Goal: Transaction & Acquisition: Purchase product/service

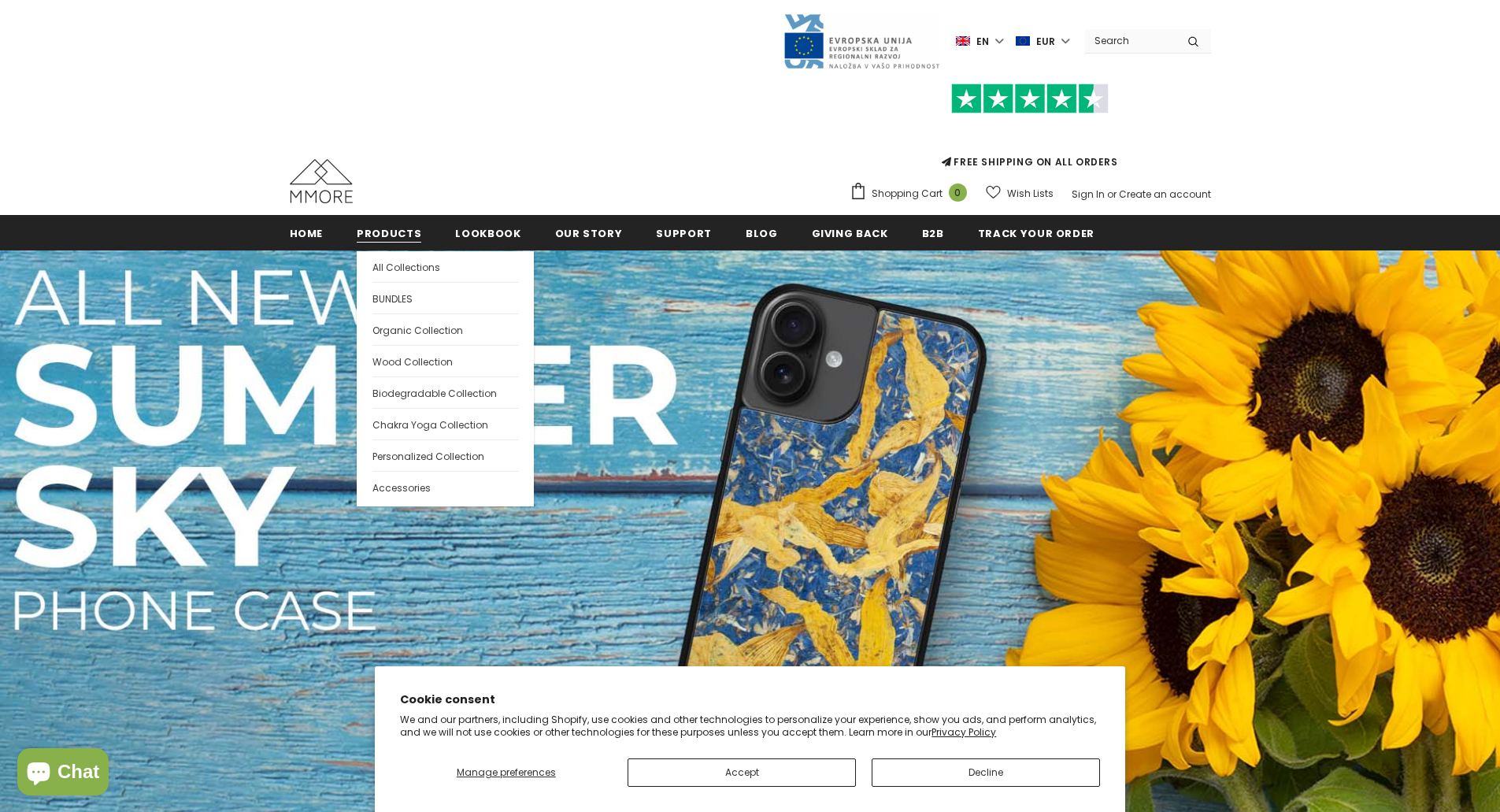
click at [382, 228] on span "Products" at bounding box center [388, 233] width 65 height 15
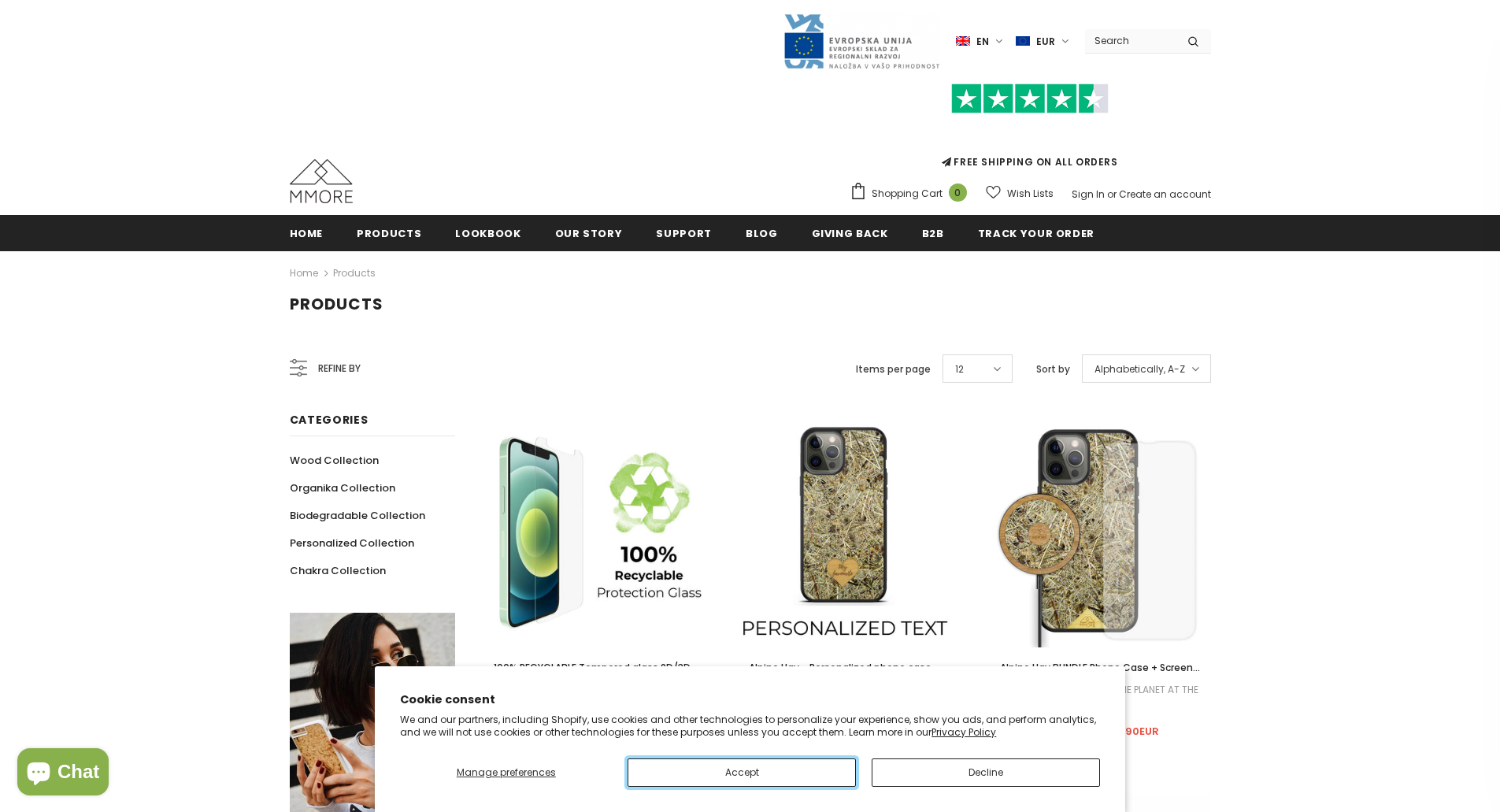
click at [790, 777] on button "Accept" at bounding box center [742, 772] width 228 height 28
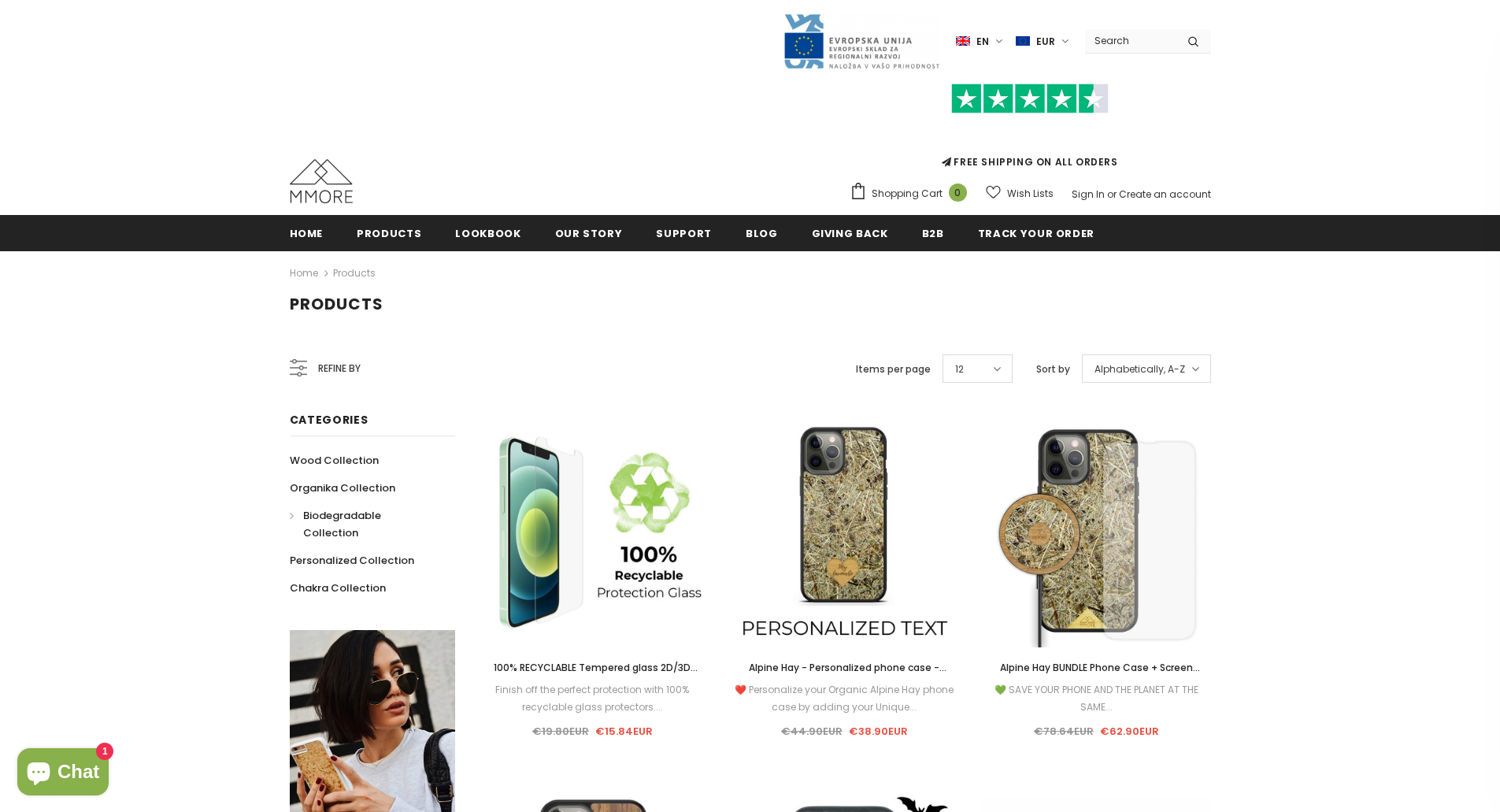
click at [324, 514] on span "Biodegradable Collection" at bounding box center [341, 524] width 78 height 32
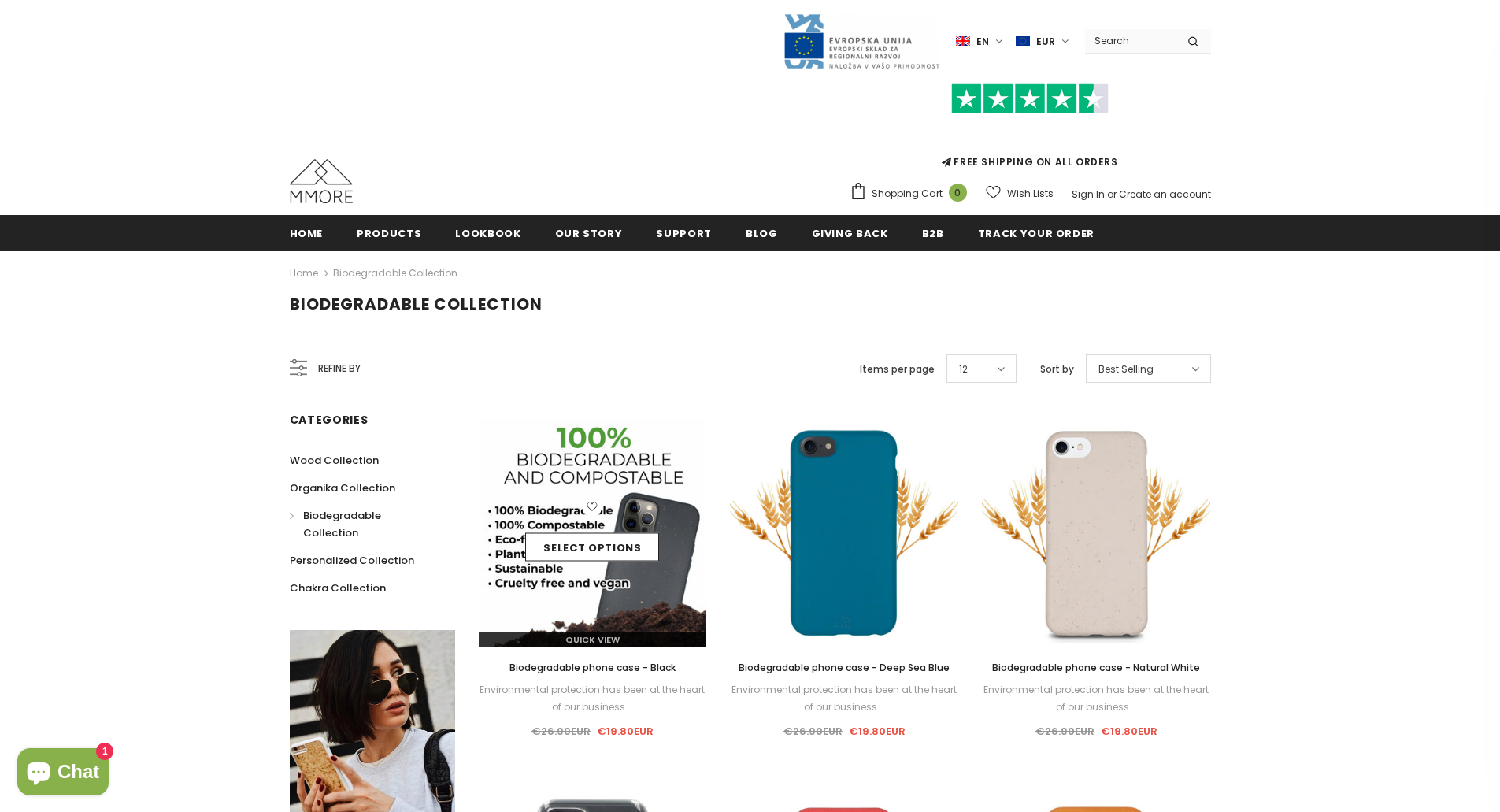
click at [581, 510] on div "Select options" at bounding box center [593, 533] width 228 height 74
click at [624, 506] on div "Select options" at bounding box center [593, 533] width 228 height 74
click at [583, 609] on img at bounding box center [593, 533] width 228 height 228
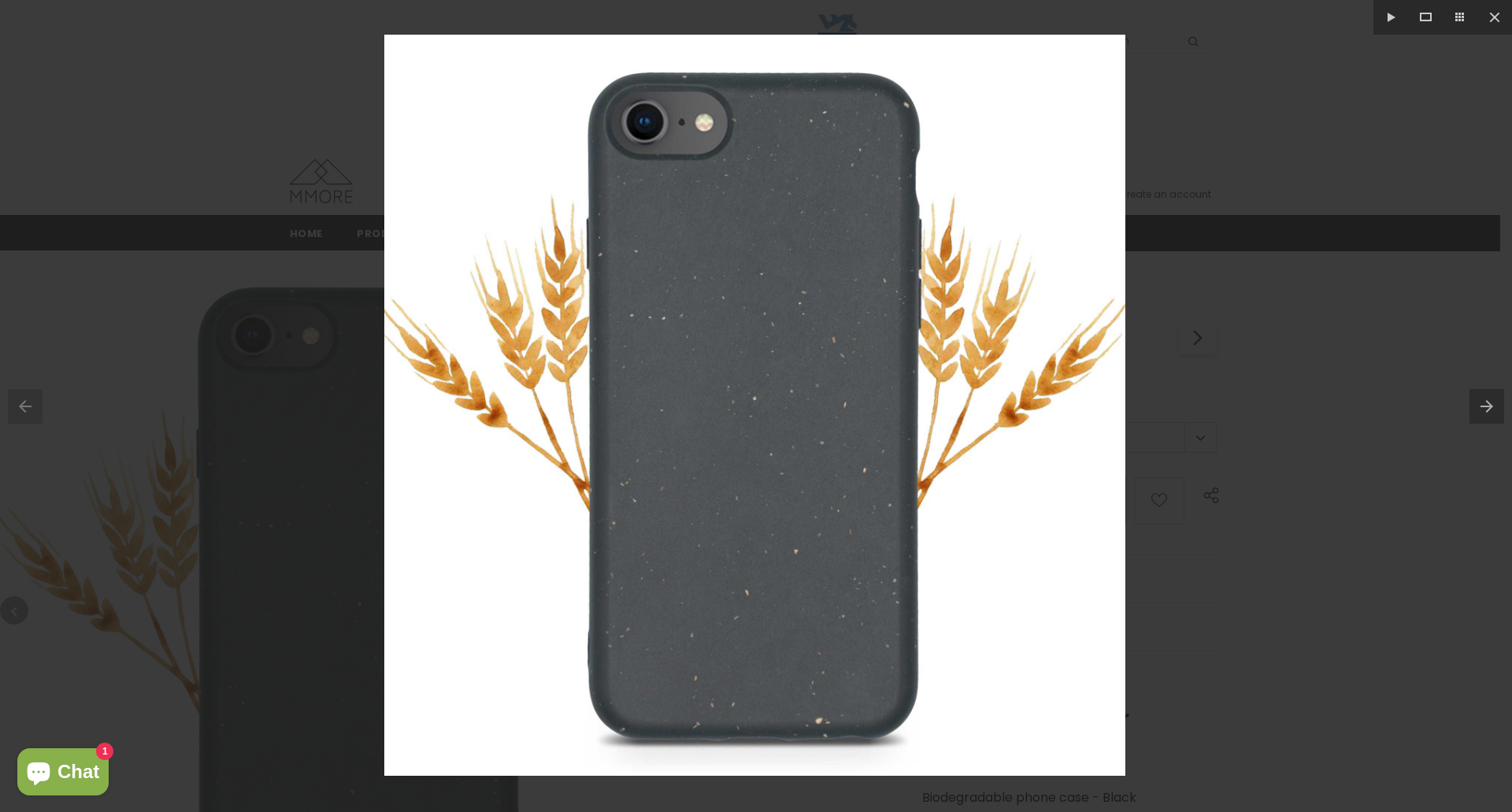
click at [1194, 409] on div at bounding box center [756, 406] width 1512 height 812
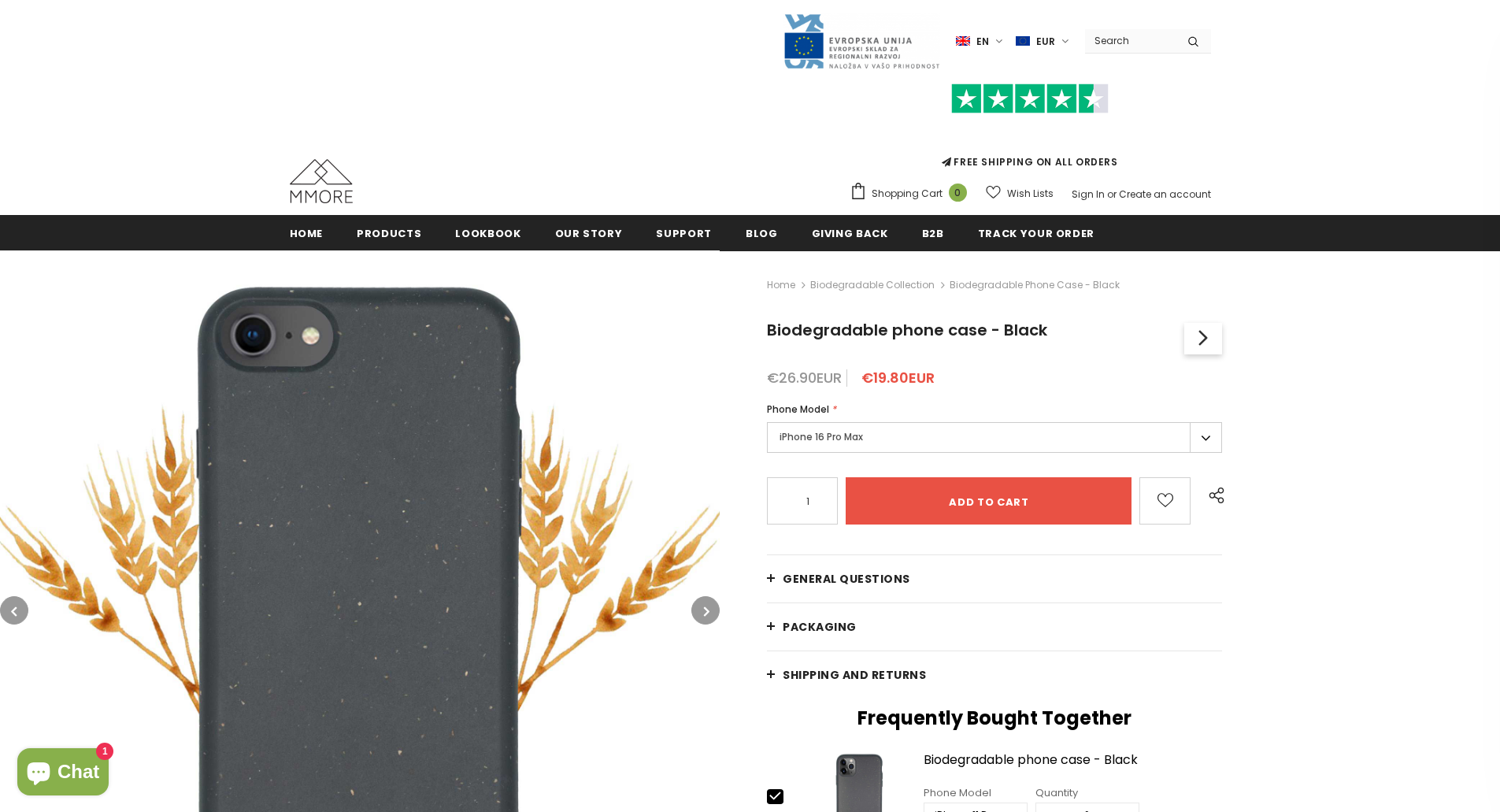
click at [921, 450] on label "iPhone 16 Pro Max" at bounding box center [995, 437] width 455 height 30
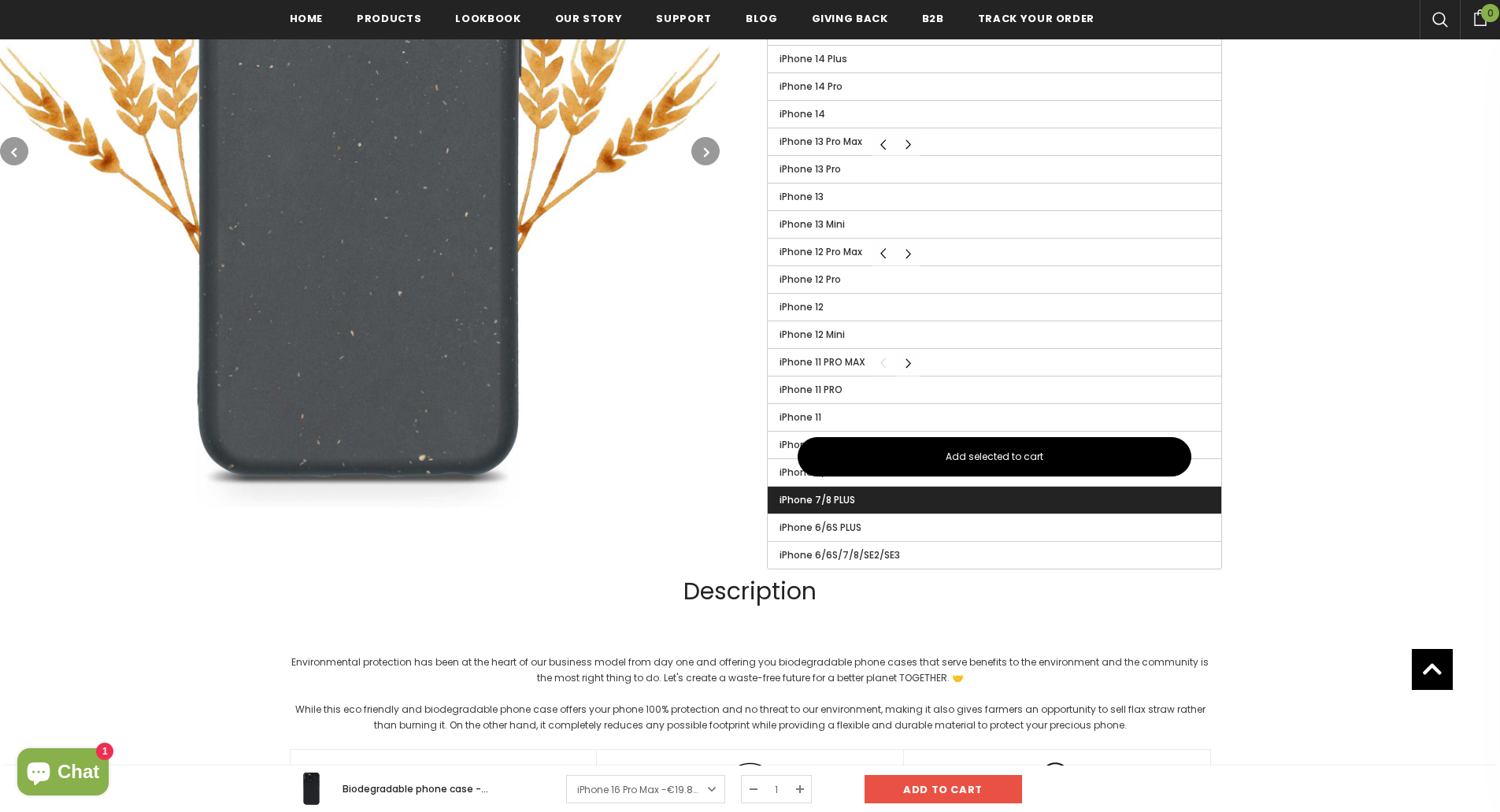
scroll to position [633, 0]
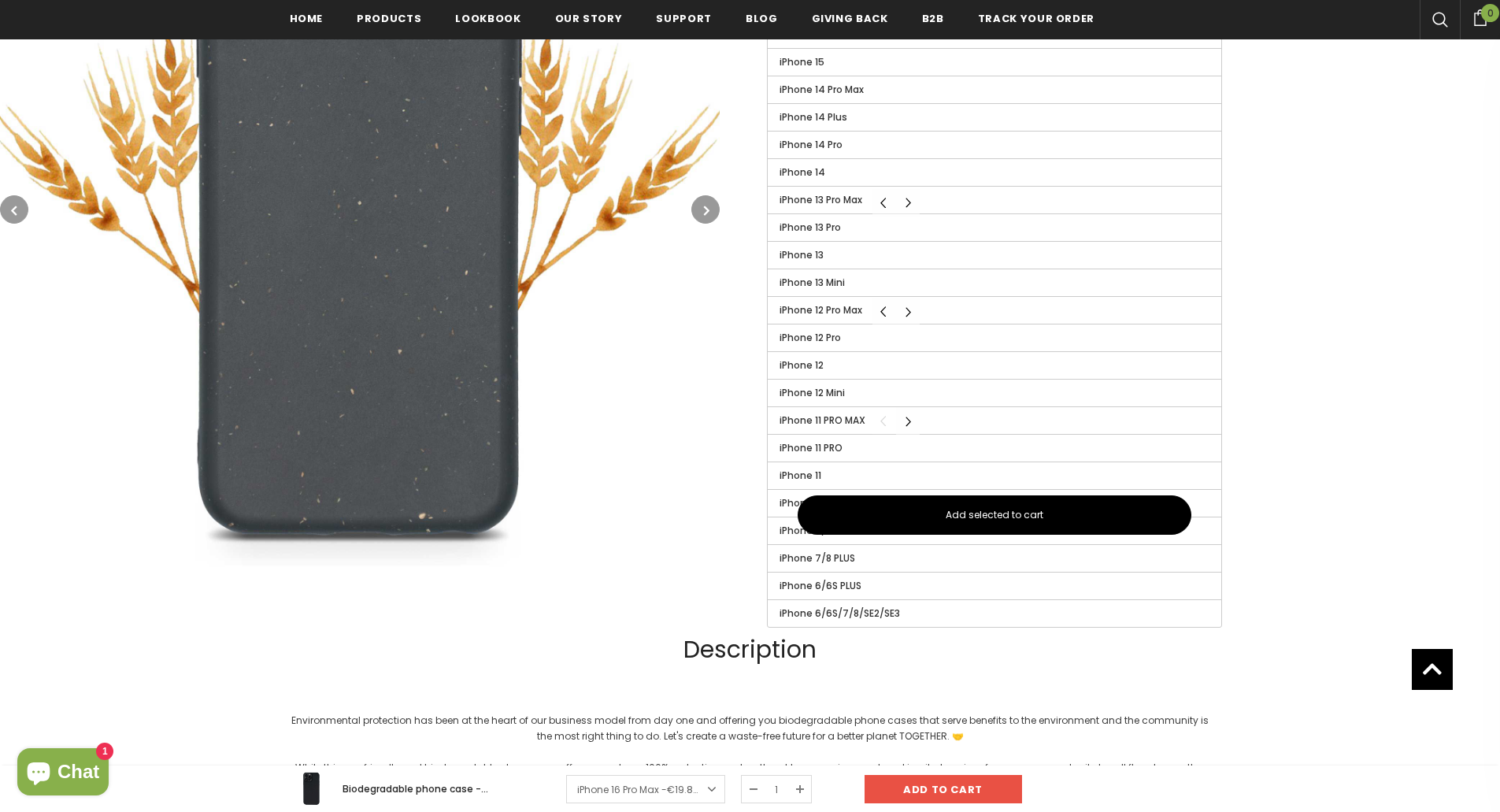
click at [1331, 383] on div "Home Biodegradable Collection Biodegradable phone case - Black Biodegradable ph…" at bounding box center [1110, 104] width 780 height 968
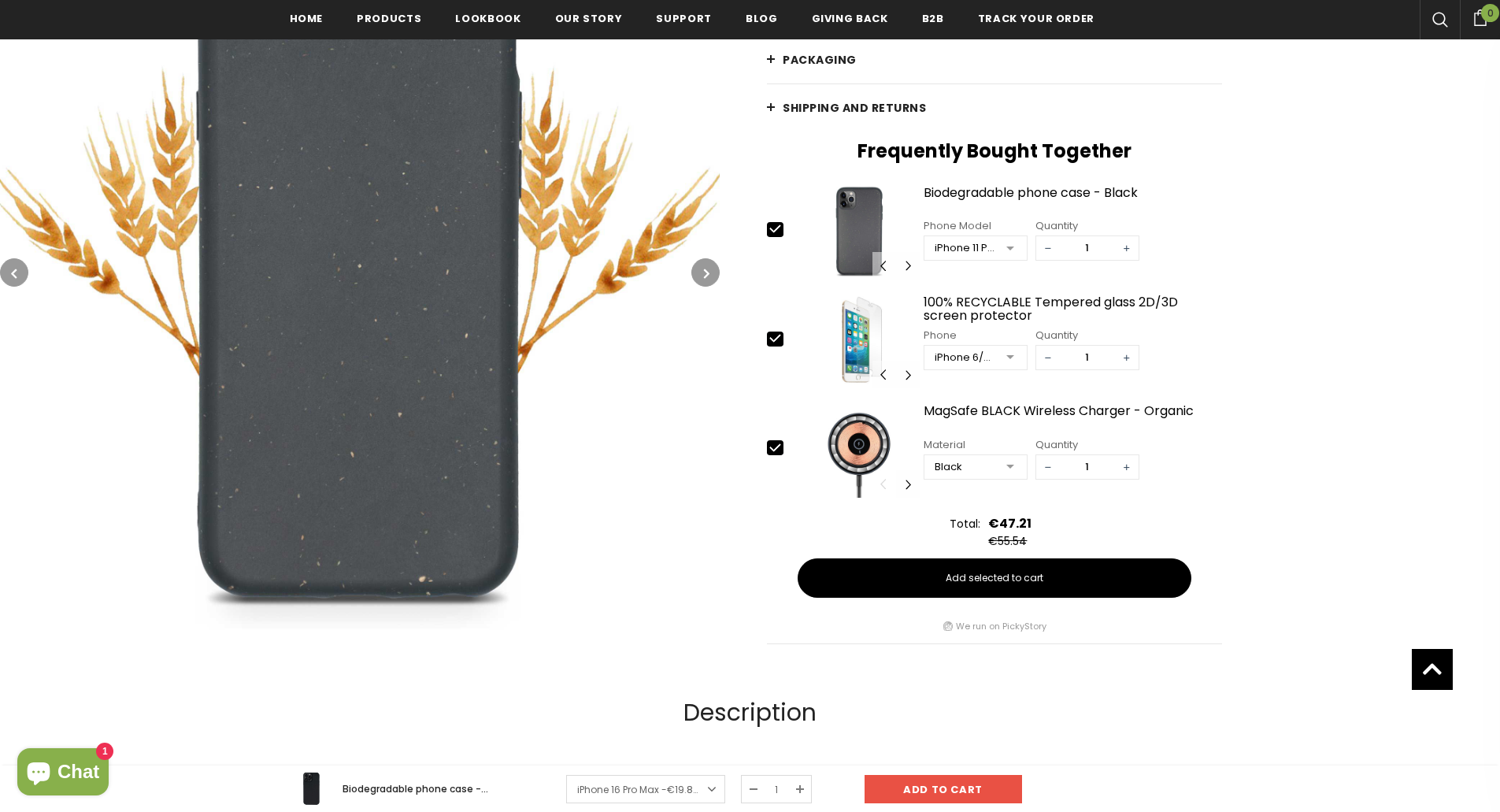
scroll to position [476, 0]
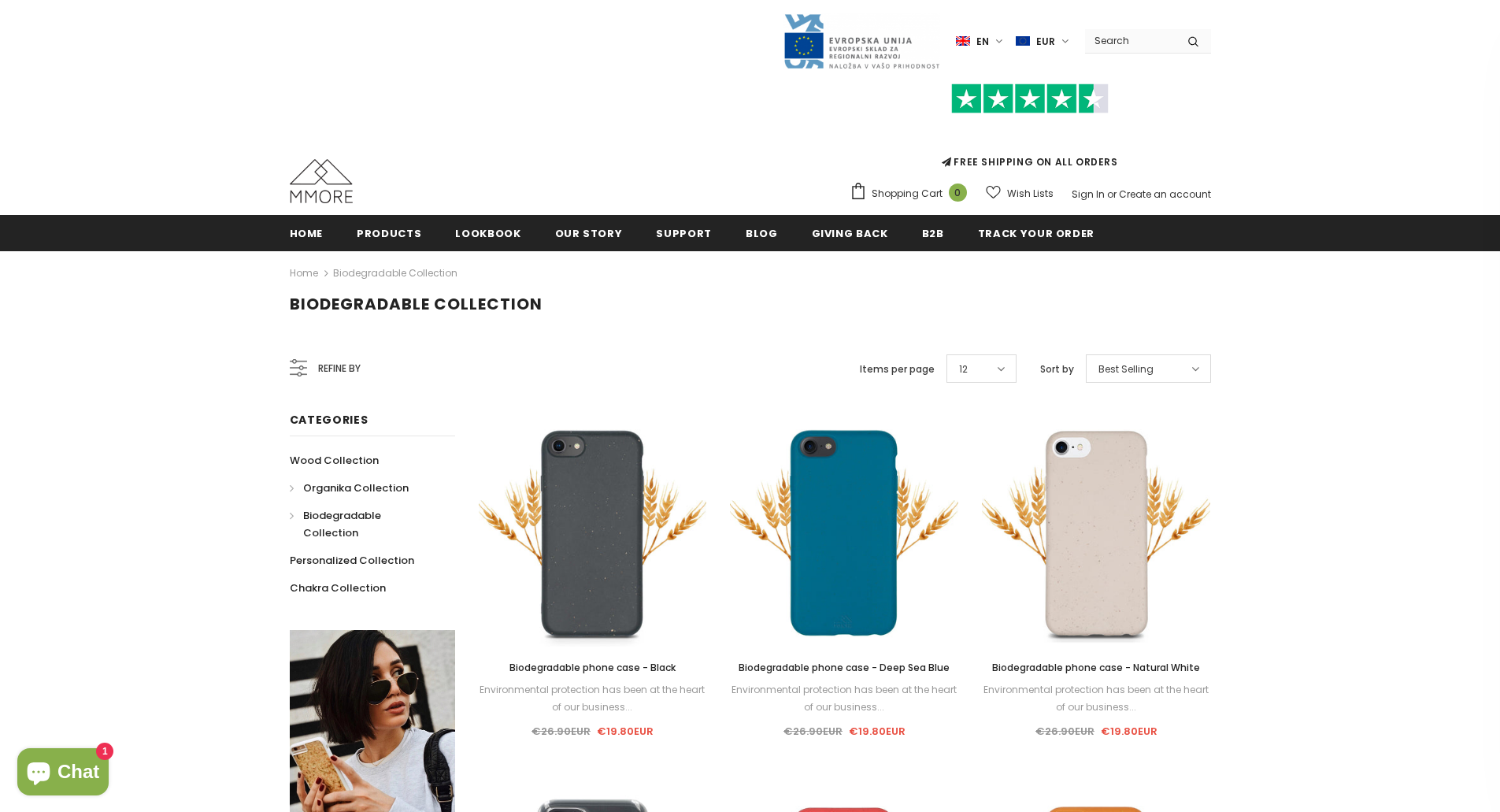
click at [352, 485] on span "Organika Collection" at bounding box center [356, 488] width 106 height 15
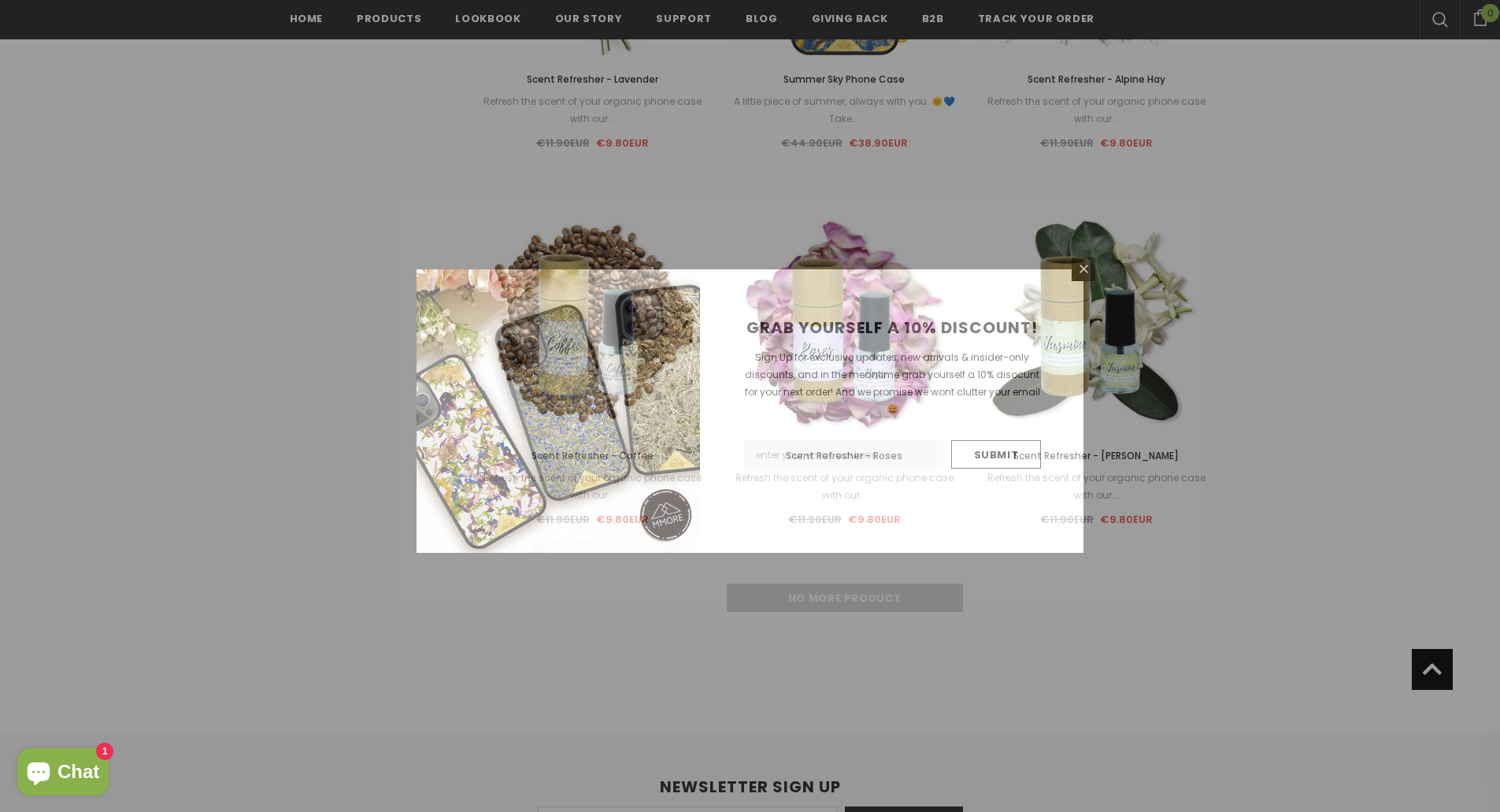
scroll to position [2125, 0]
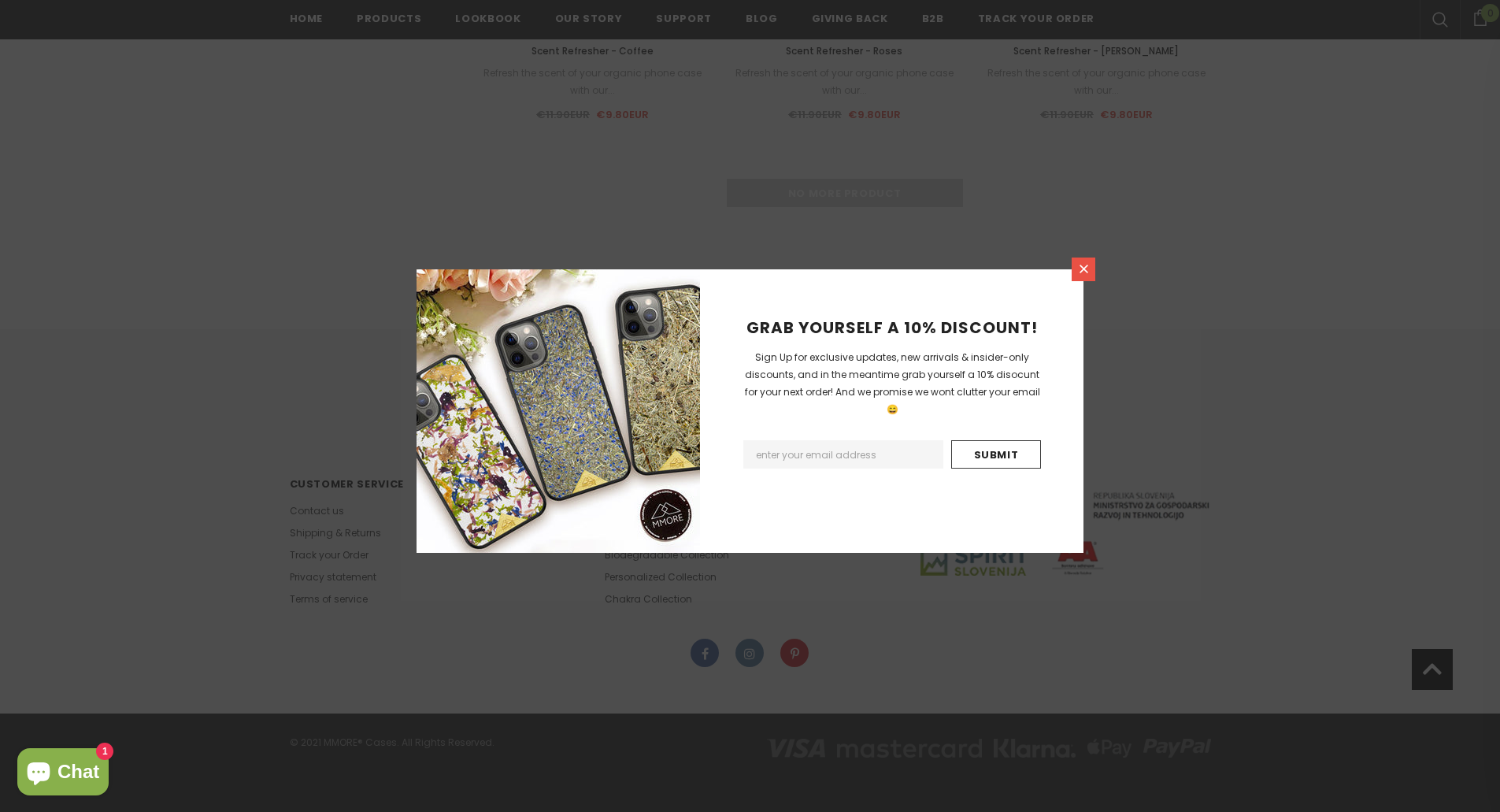
click at [1089, 267] on icon at bounding box center [1084, 268] width 14 height 14
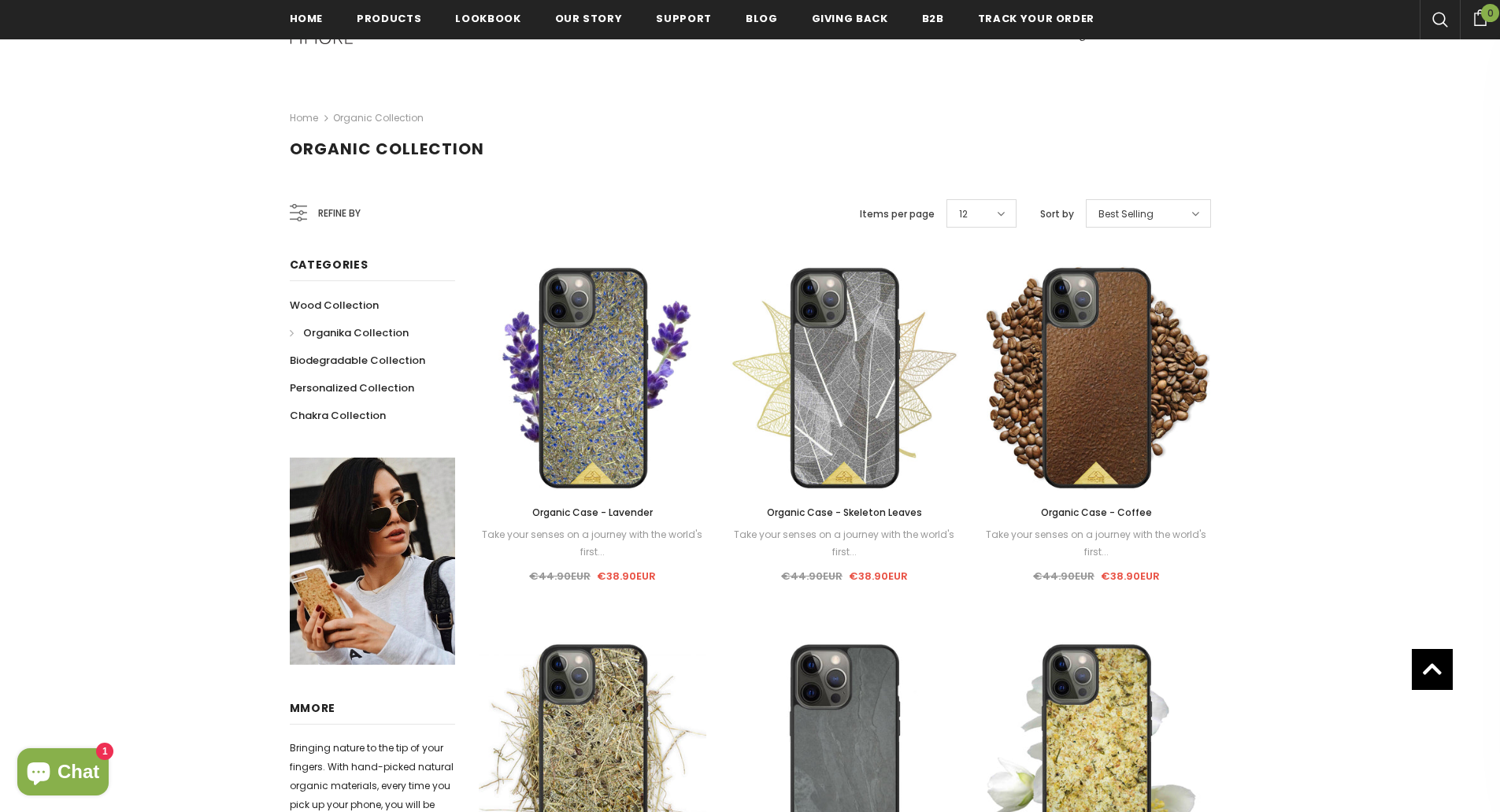
scroll to position [158, 0]
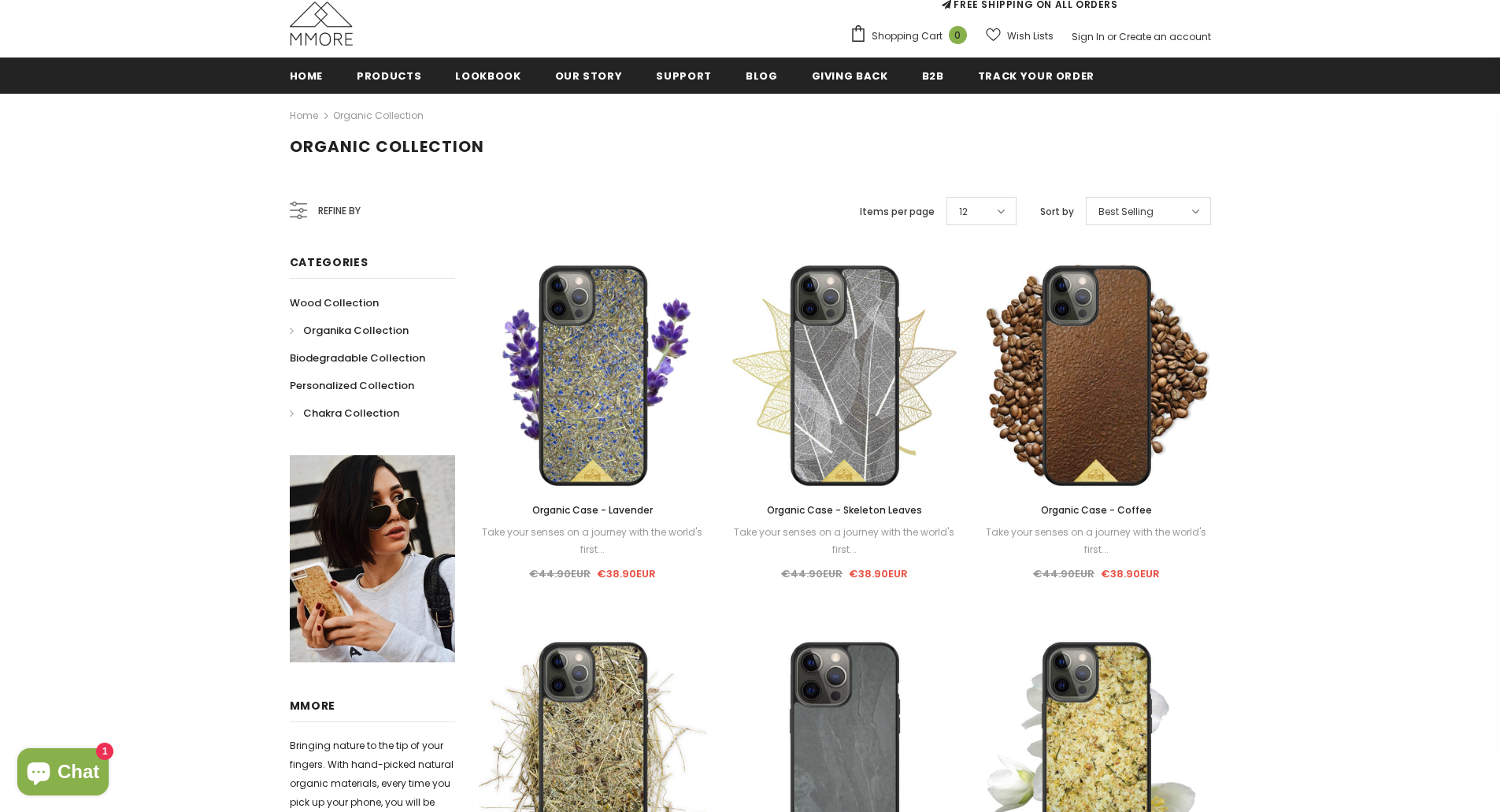
click at [350, 417] on span "Chakra Collection" at bounding box center [351, 412] width 96 height 15
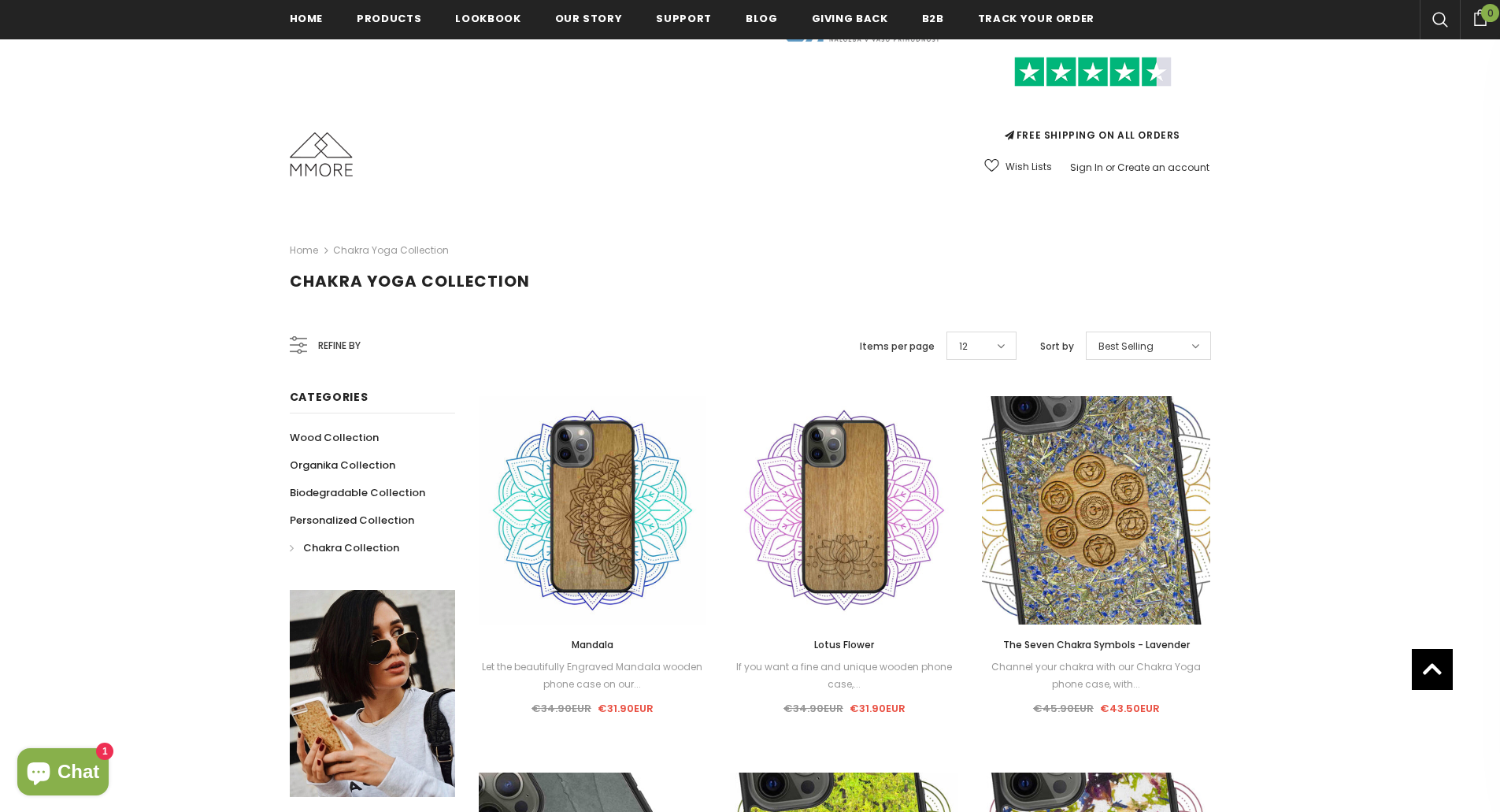
scroll to position [4, 0]
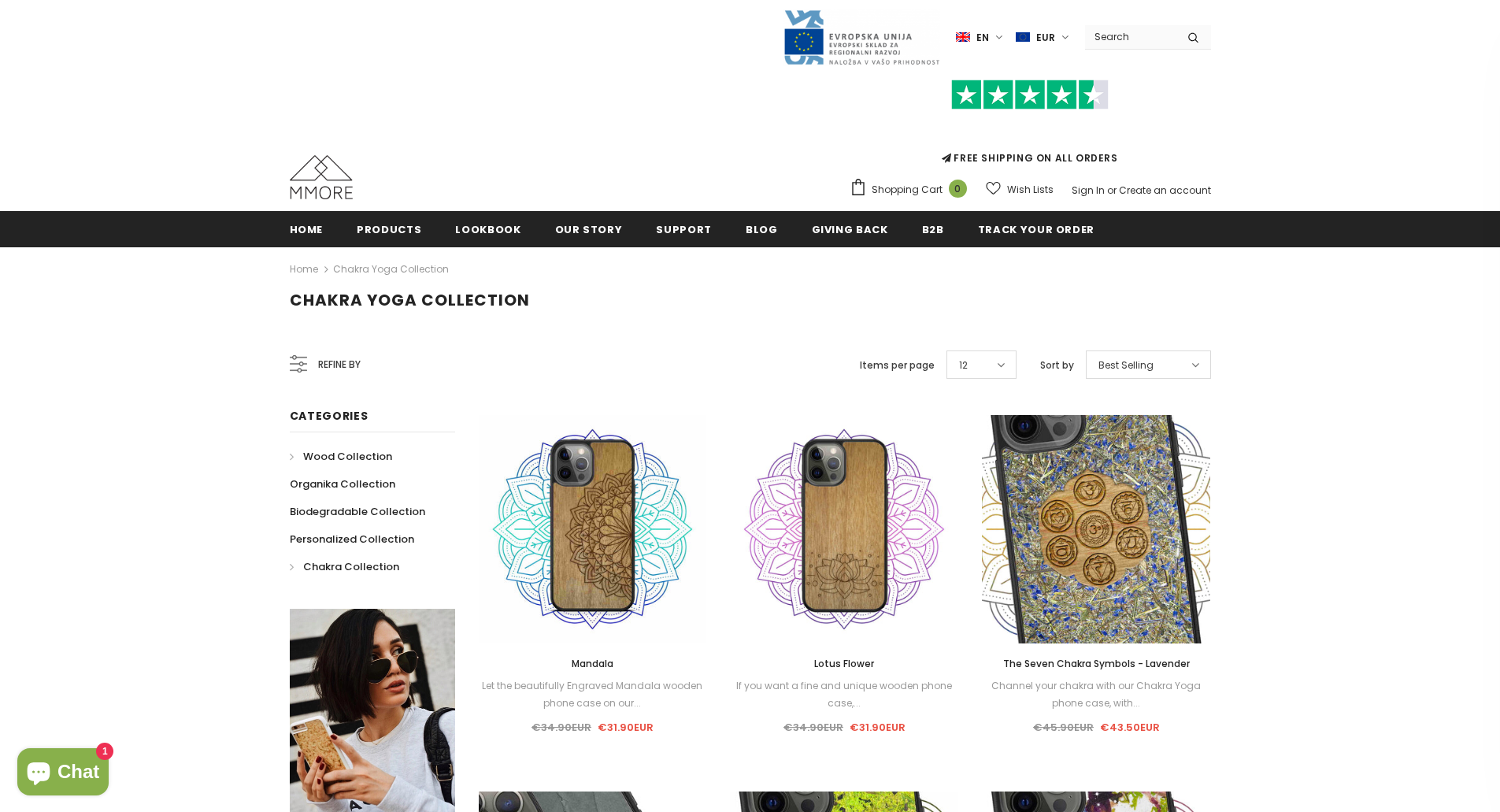
click at [321, 450] on span "Wood Collection" at bounding box center [347, 456] width 89 height 15
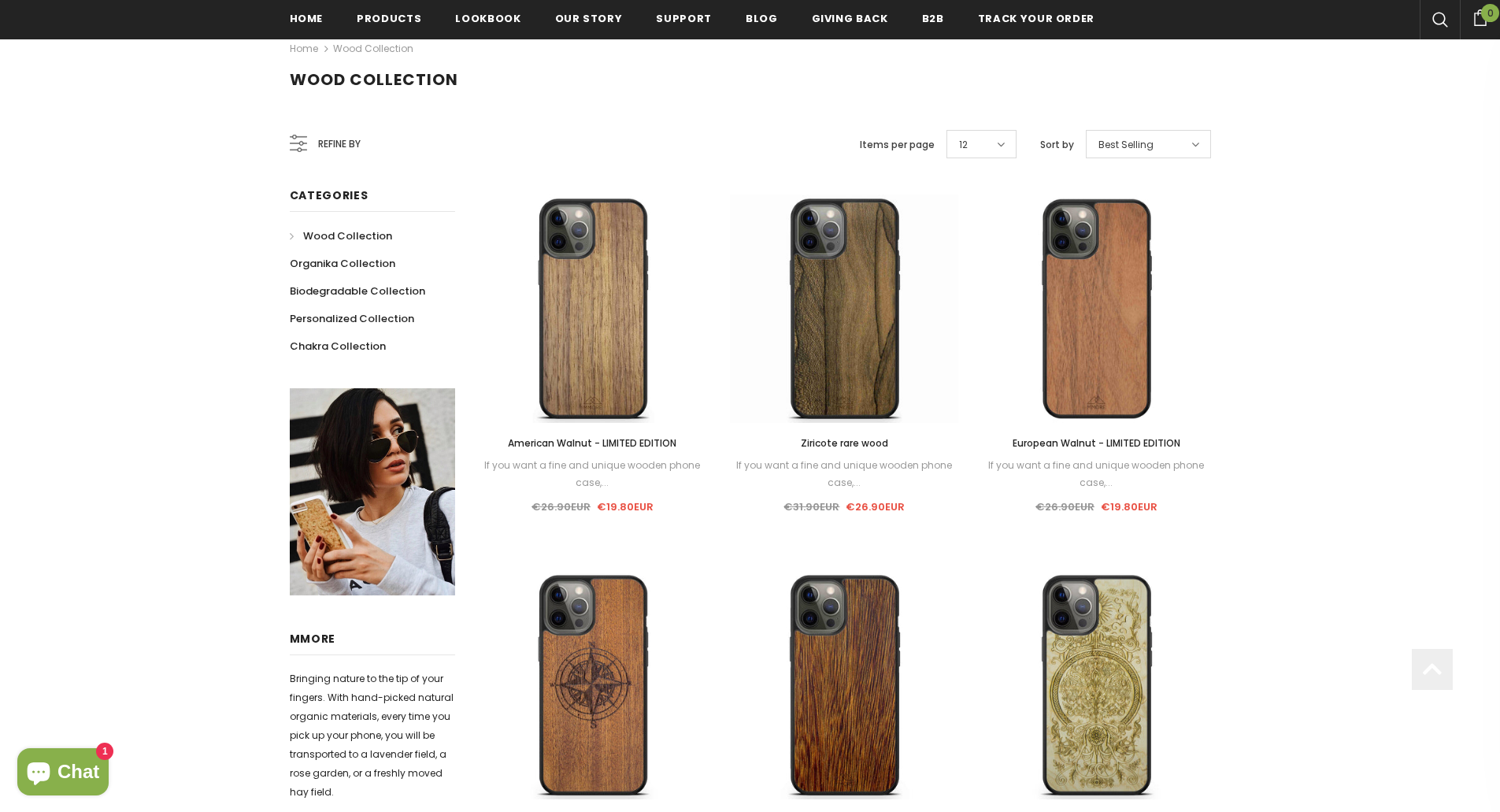
scroll to position [476, 0]
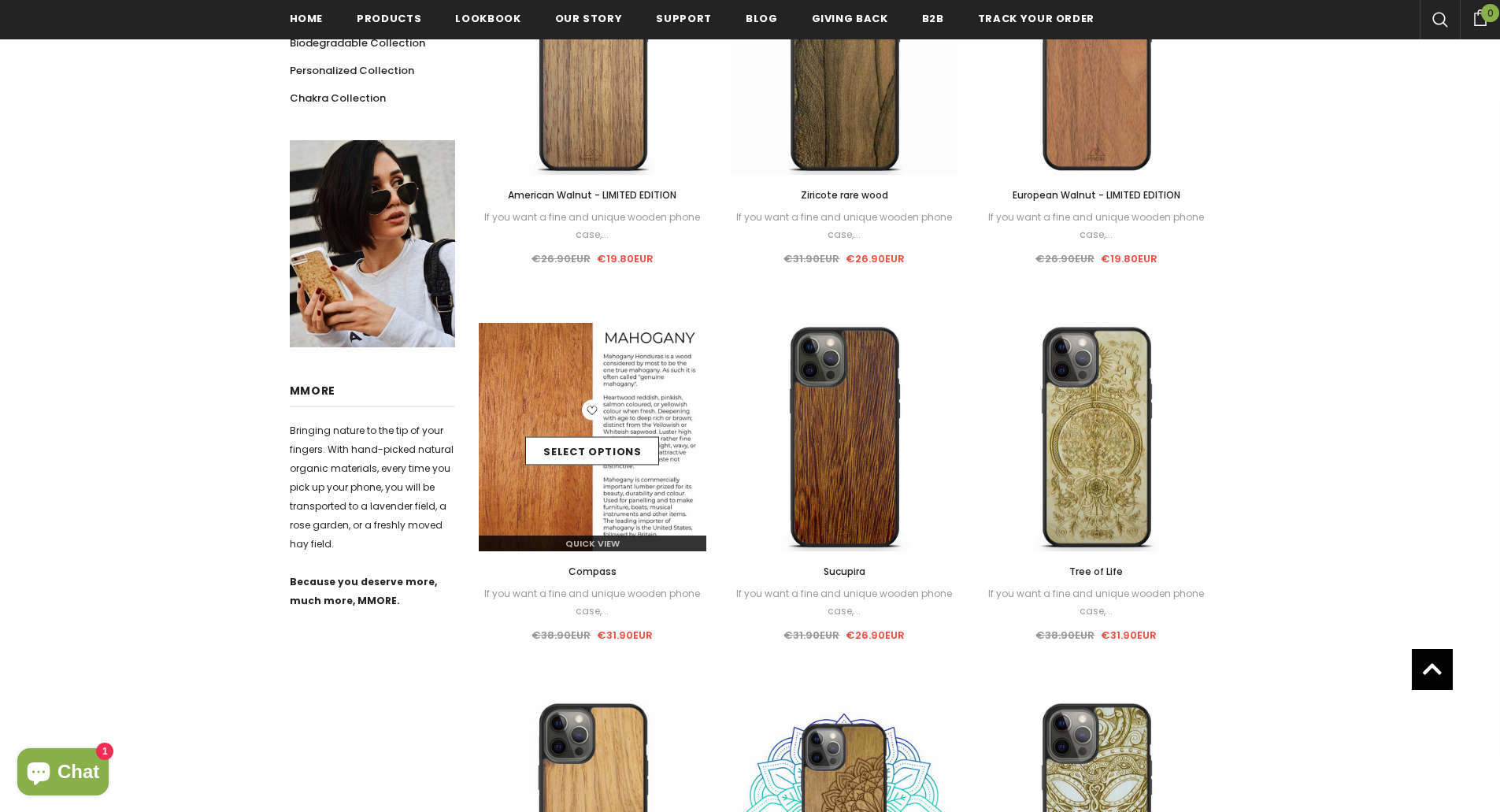
click at [668, 356] on img at bounding box center [593, 436] width 228 height 228
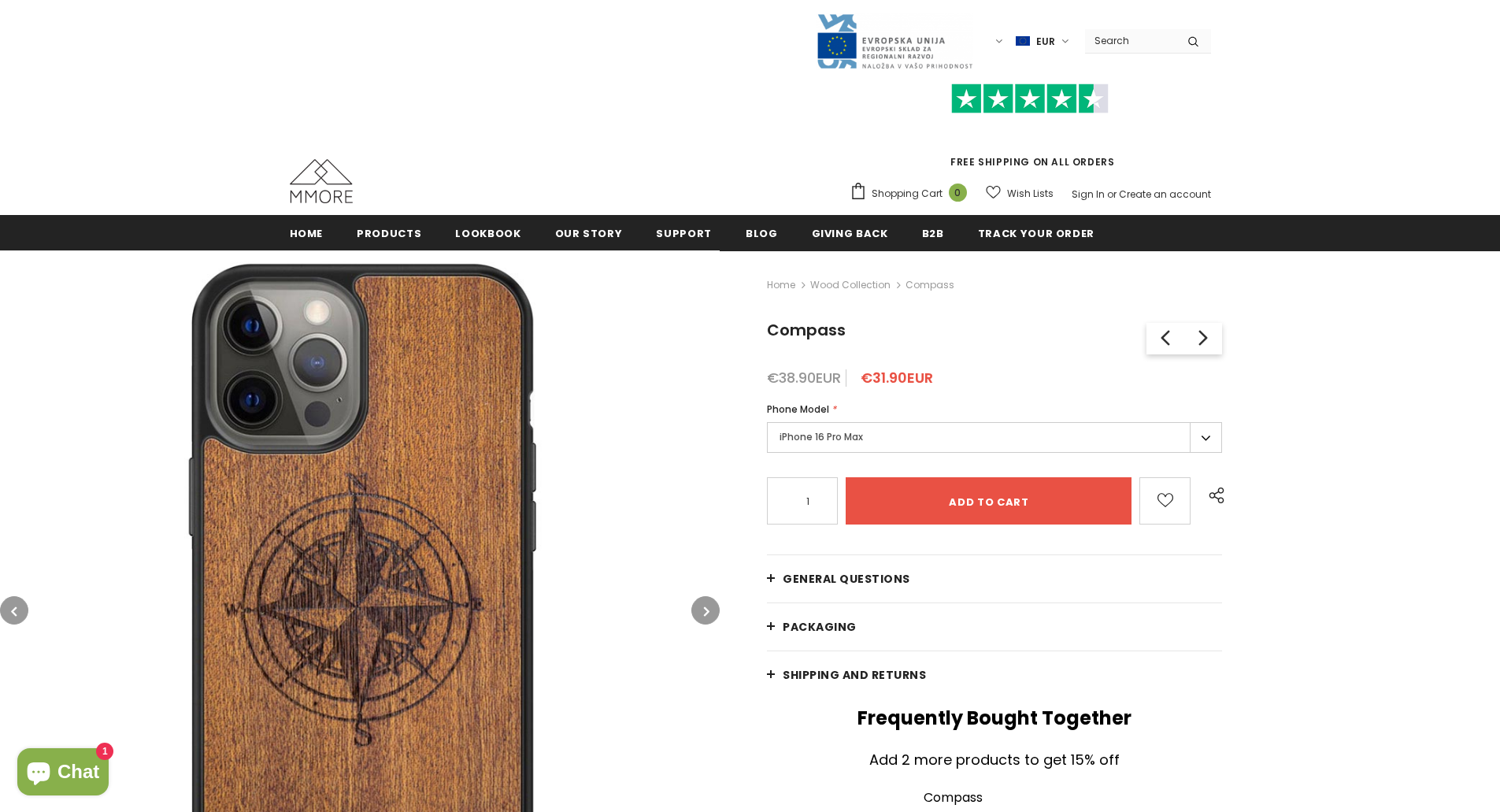
click at [993, 434] on label "iPhone 16 Pro Max" at bounding box center [995, 437] width 455 height 30
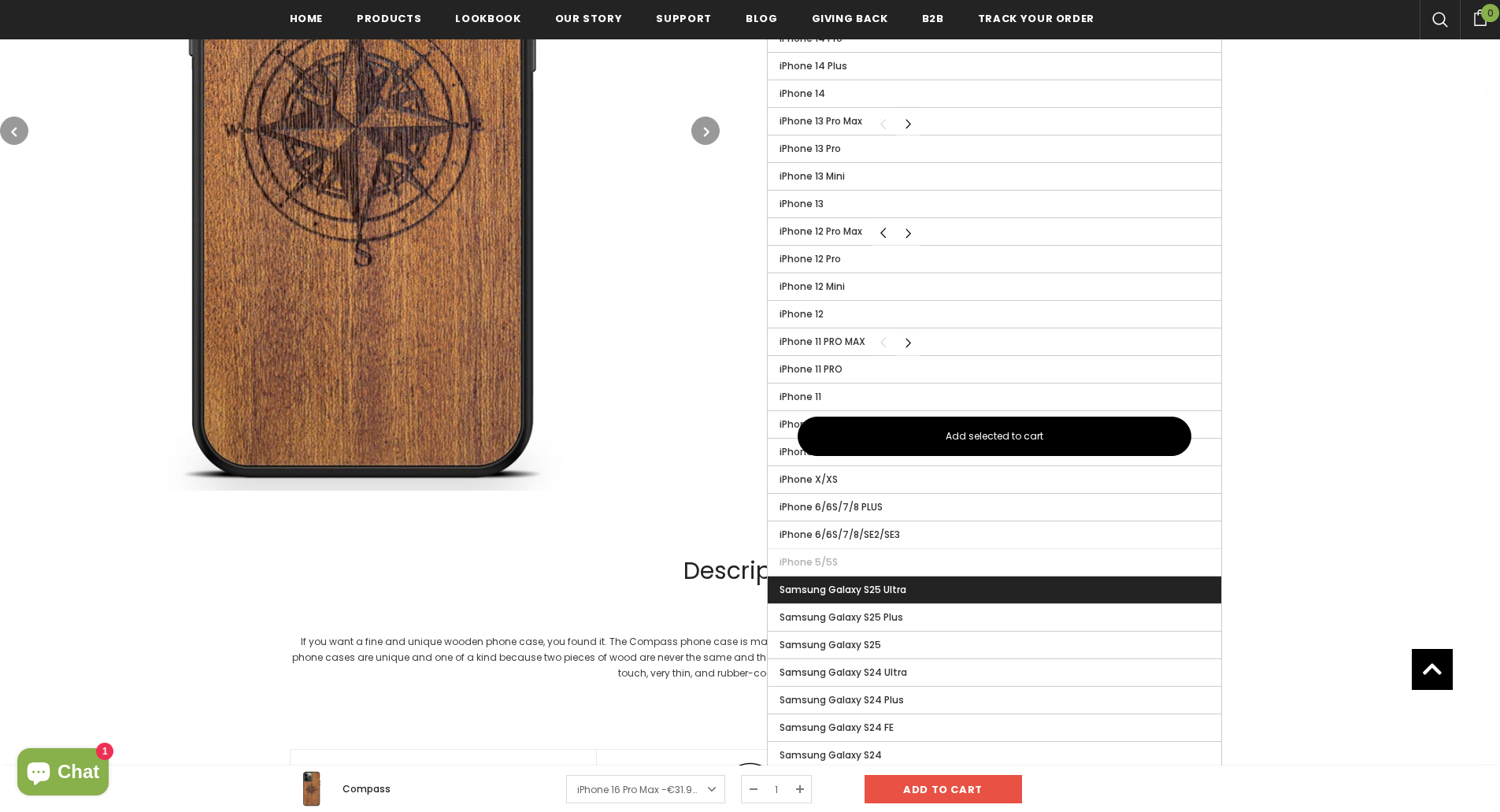
scroll to position [949, 0]
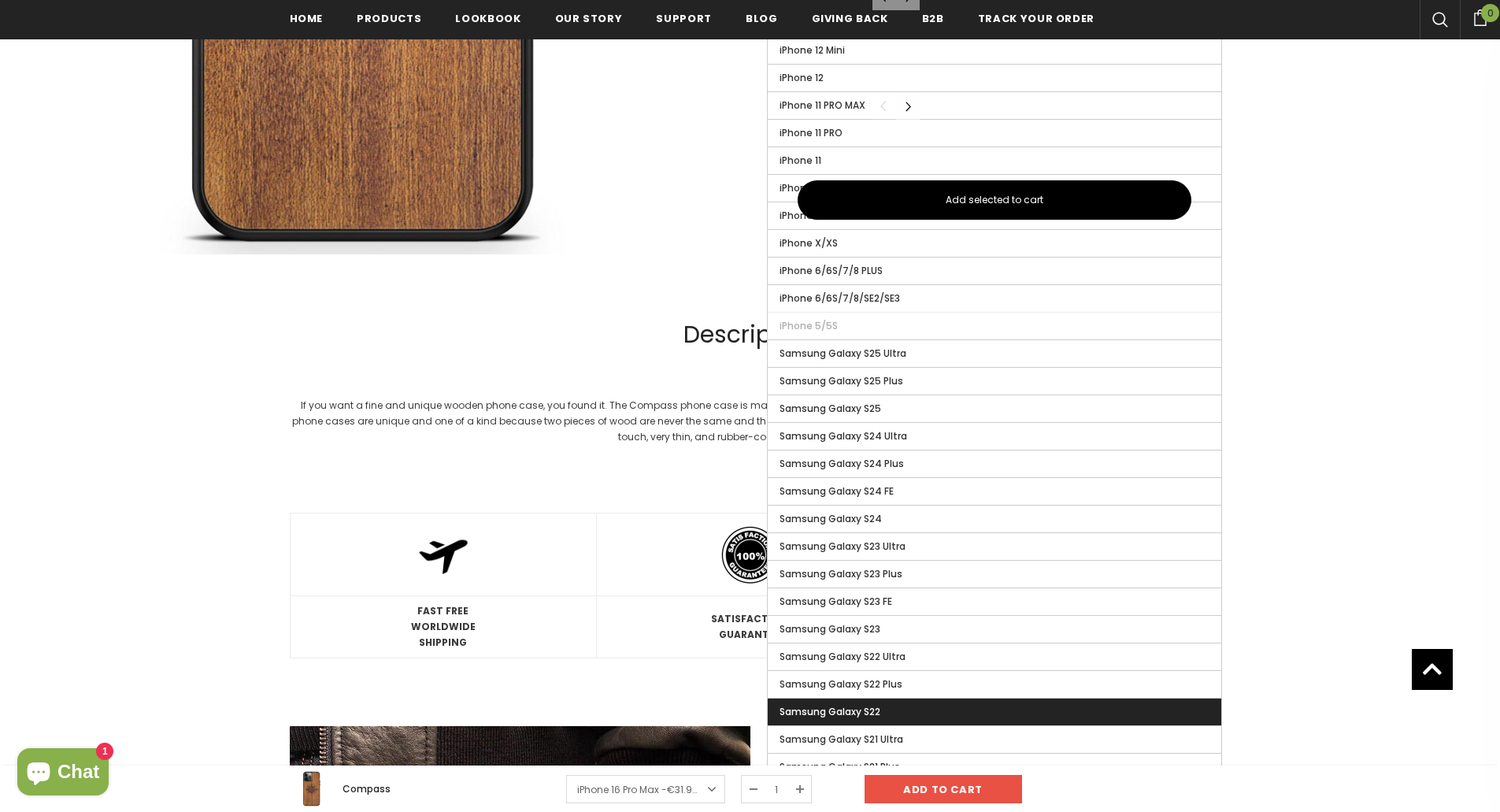
click at [859, 714] on span "Samsung Galaxy S22" at bounding box center [830, 711] width 101 height 14
click at [0, 0] on input "Samsung Galaxy S22" at bounding box center [0, 0] width 0 height 0
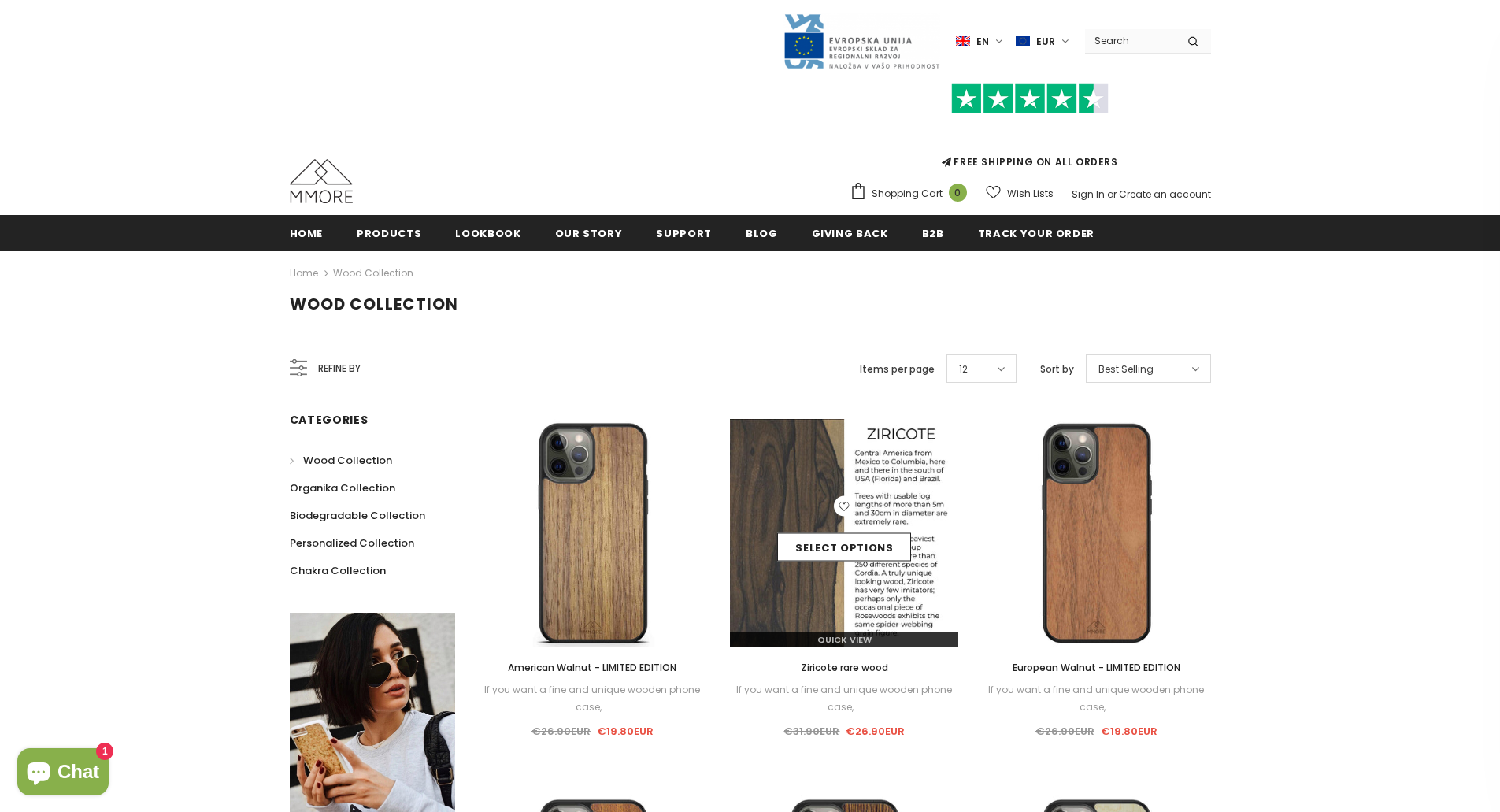
click at [903, 474] on img at bounding box center [843, 533] width 228 height 228
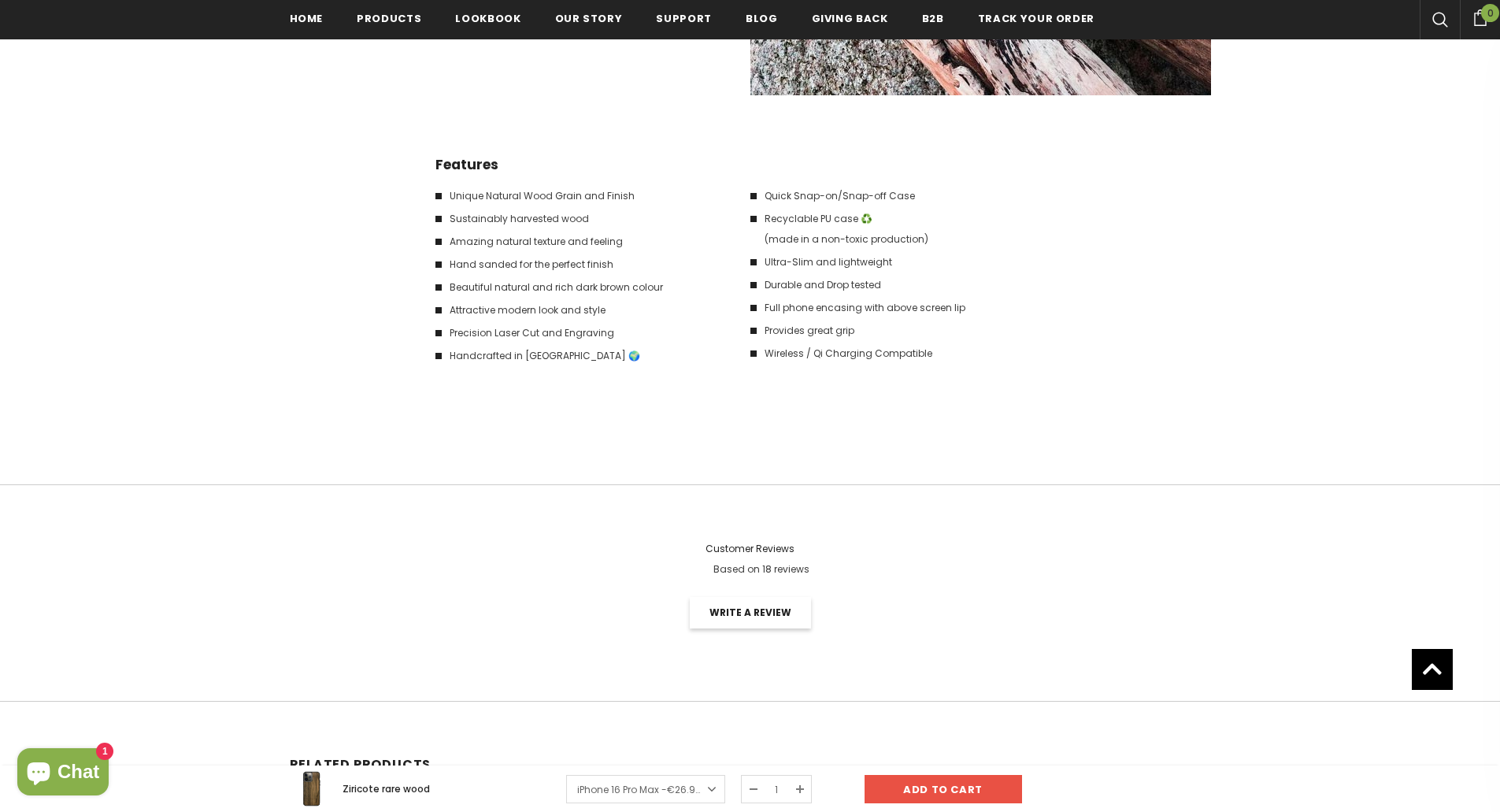
scroll to position [2523, 0]
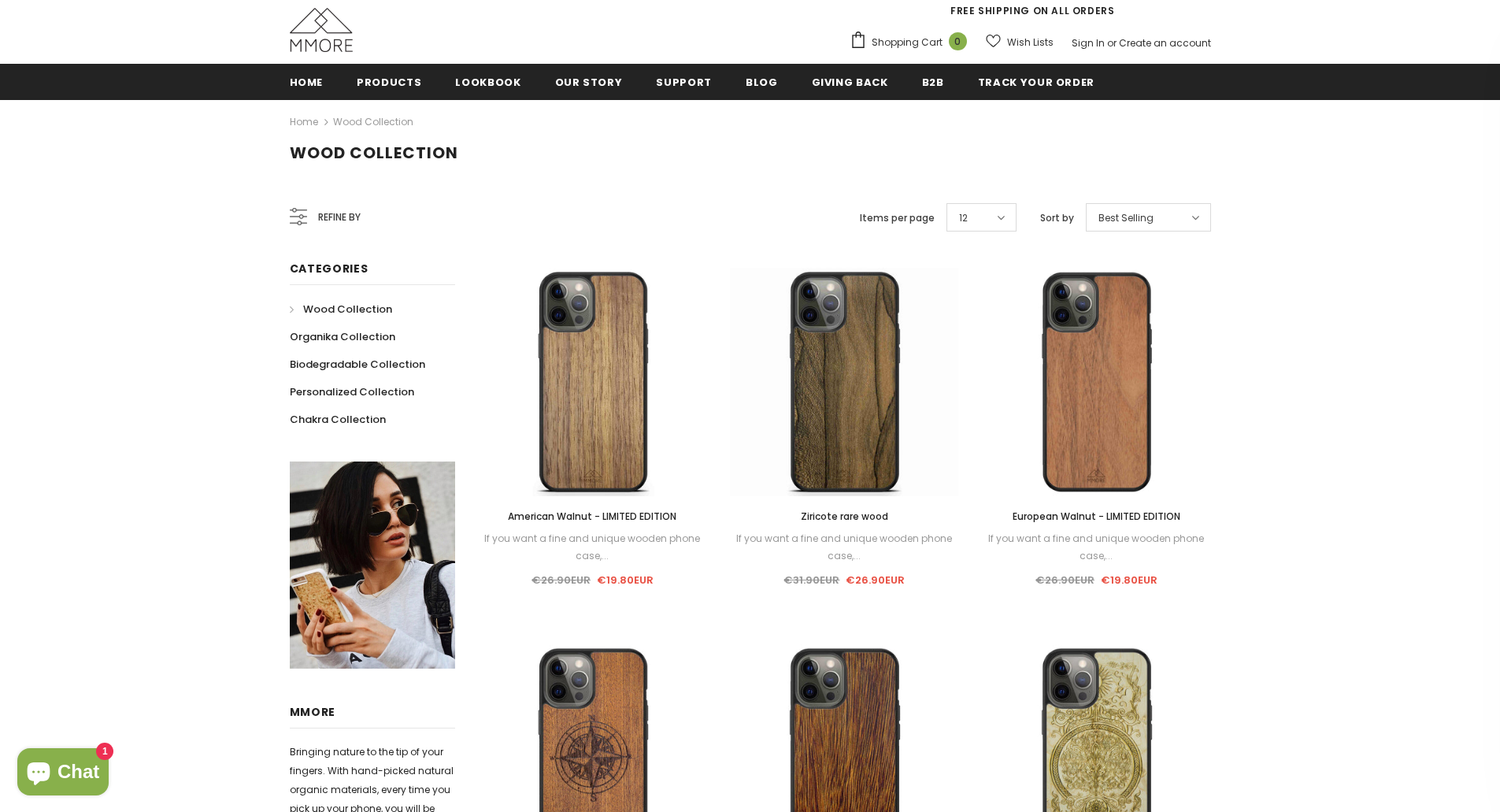
scroll to position [158, 0]
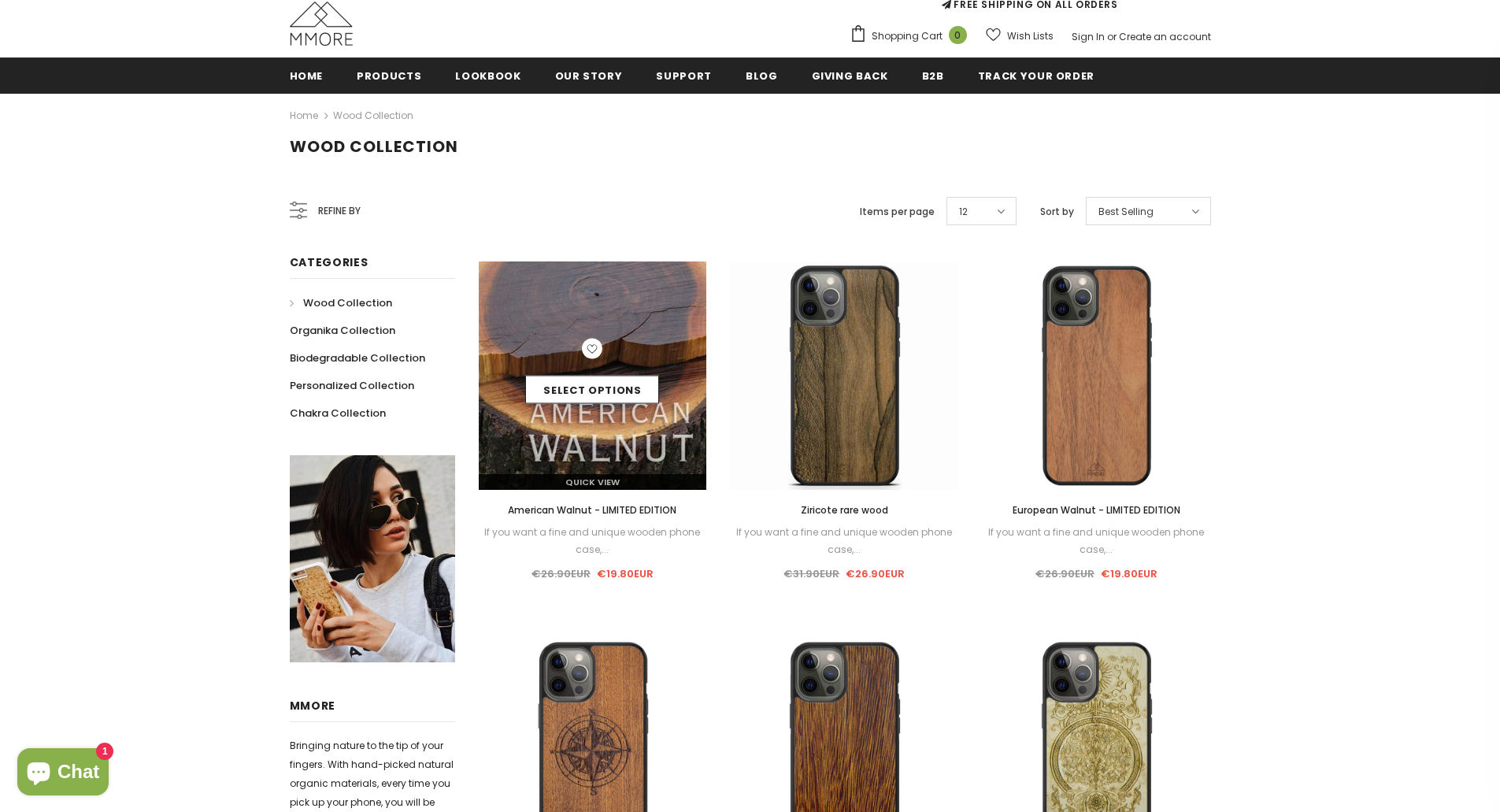
click at [546, 309] on img at bounding box center [593, 375] width 228 height 228
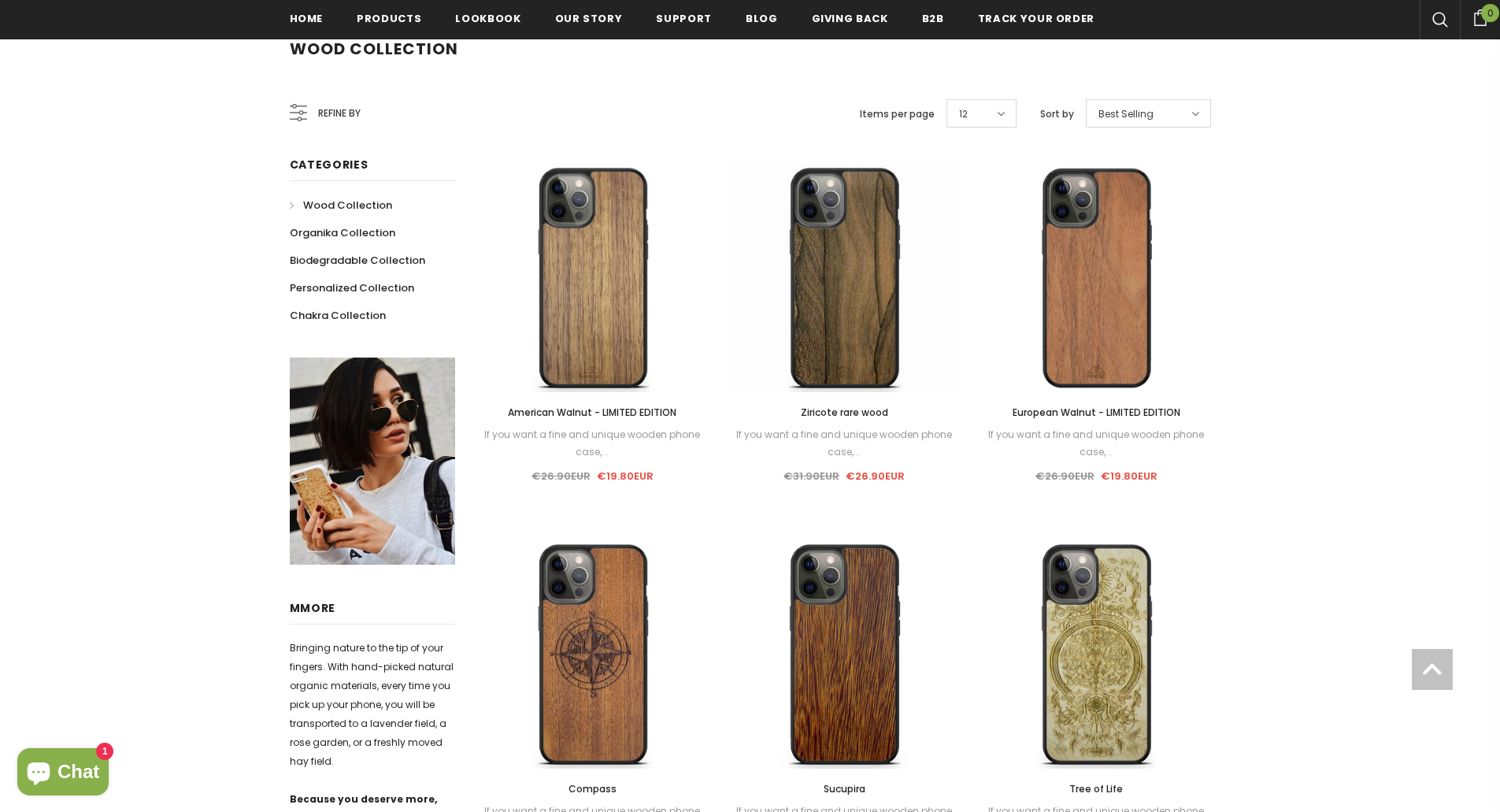
scroll to position [555, 0]
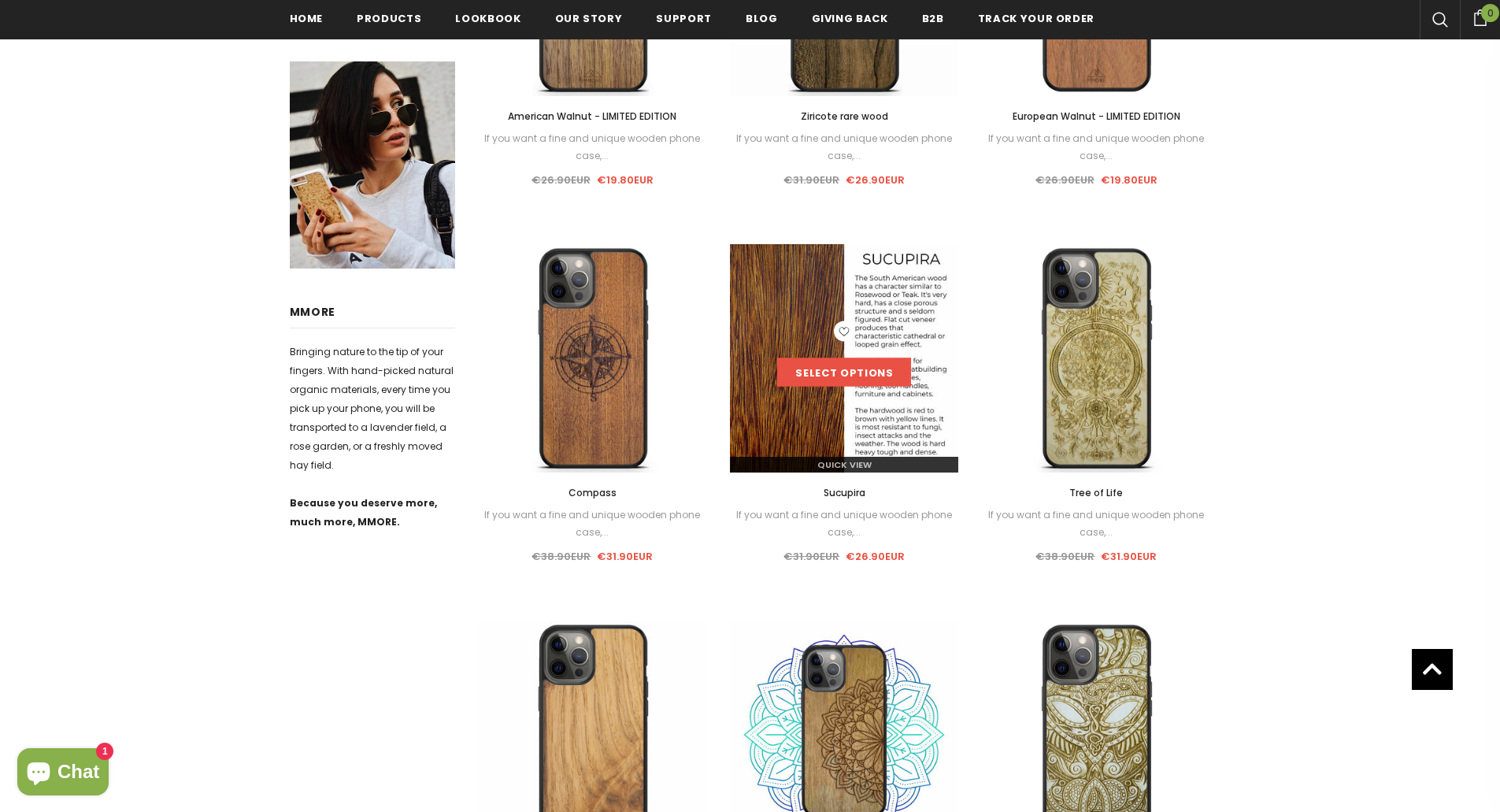
click at [887, 370] on link "Select options" at bounding box center [843, 372] width 134 height 28
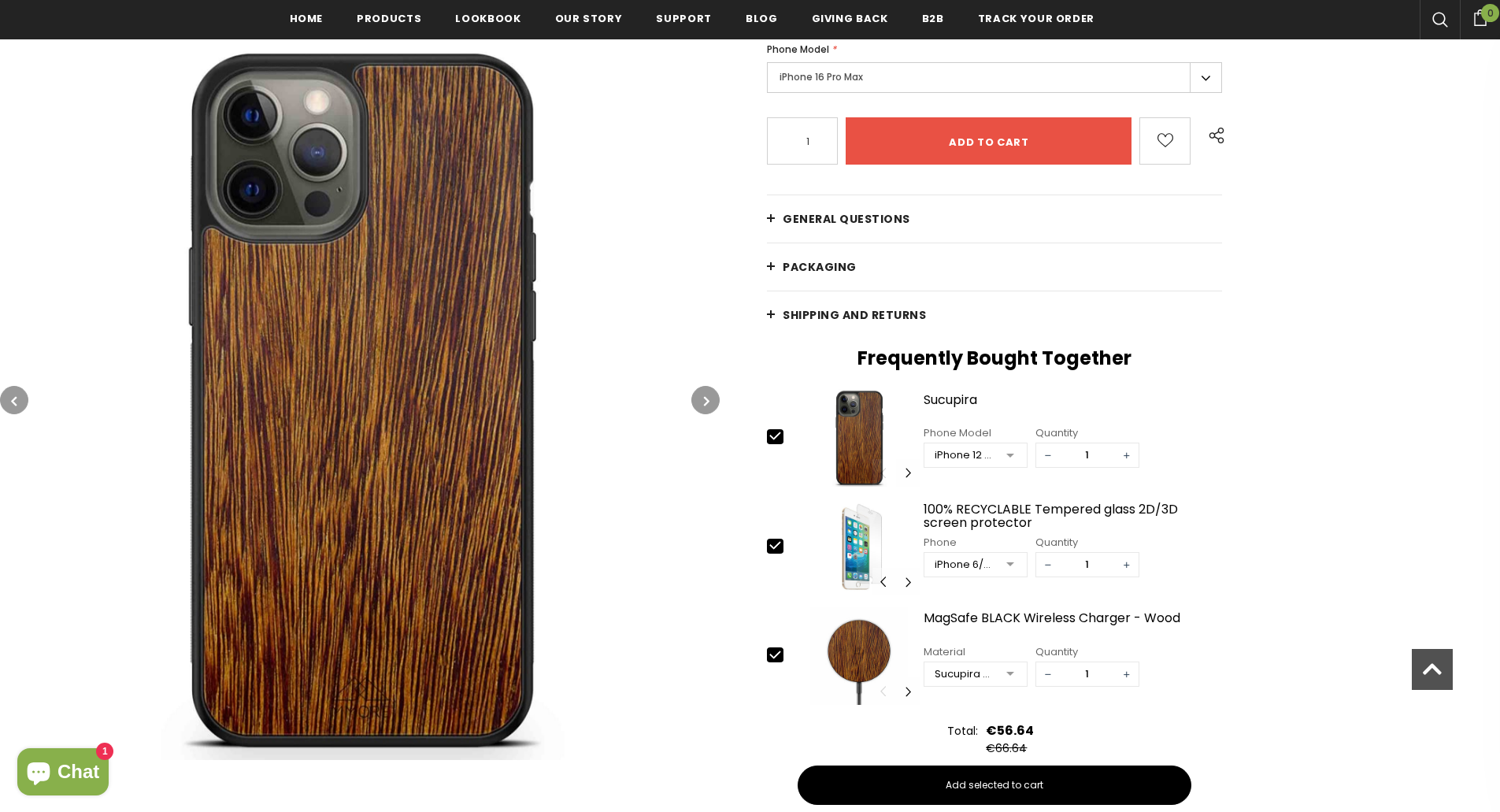
scroll to position [319, 0]
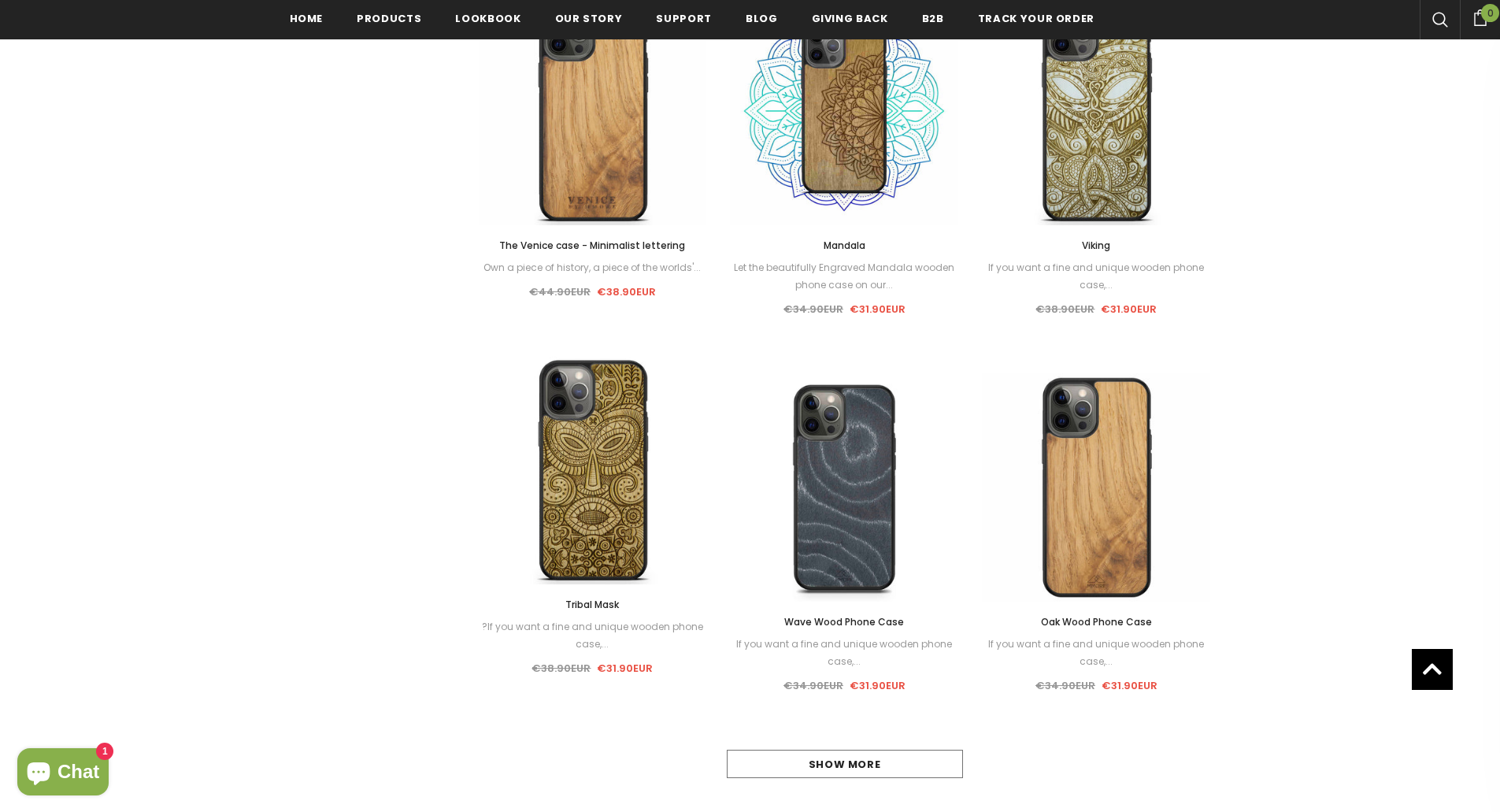
scroll to position [1185, 0]
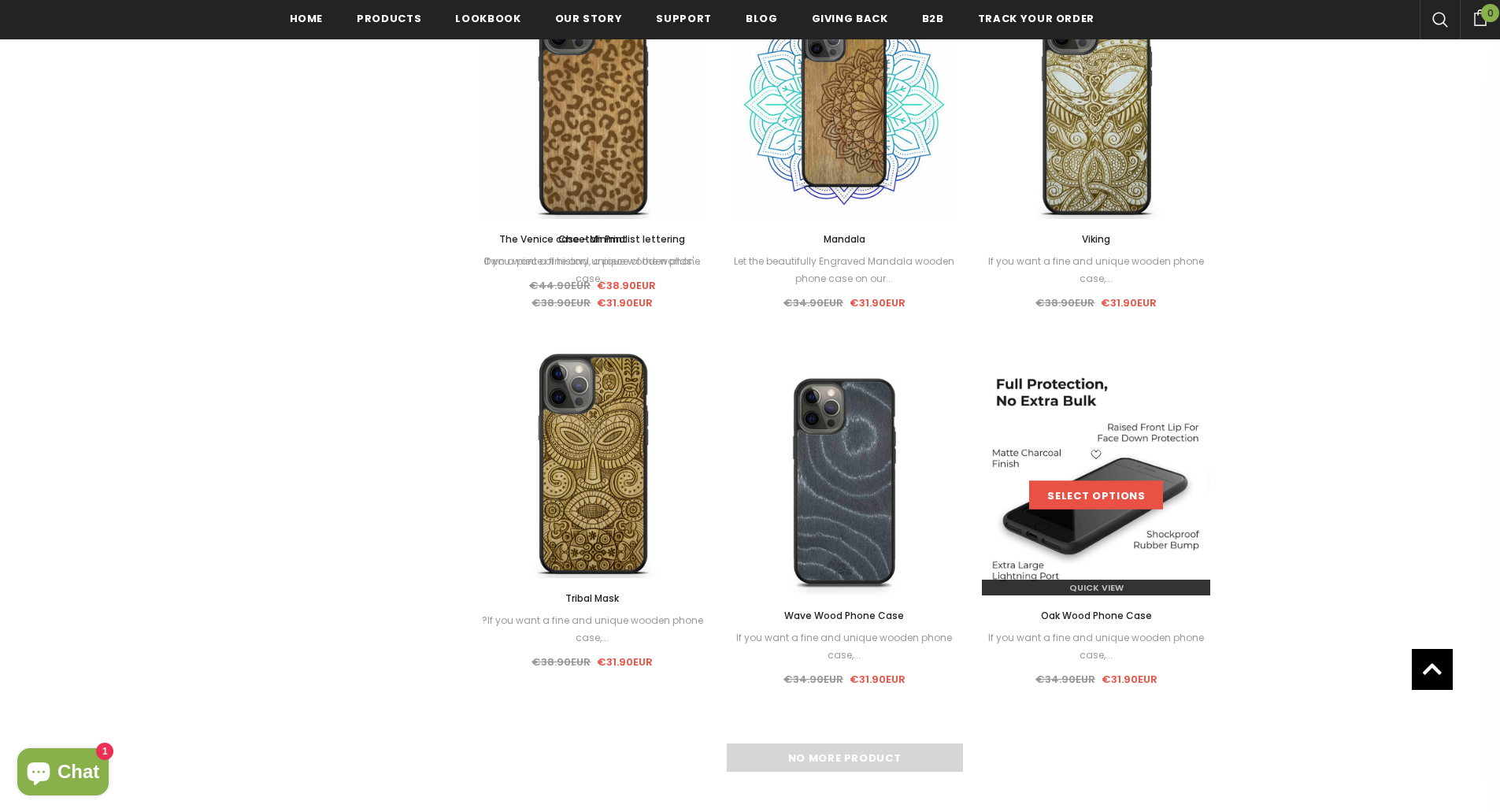
click at [1128, 504] on link "Select options" at bounding box center [1096, 495] width 134 height 28
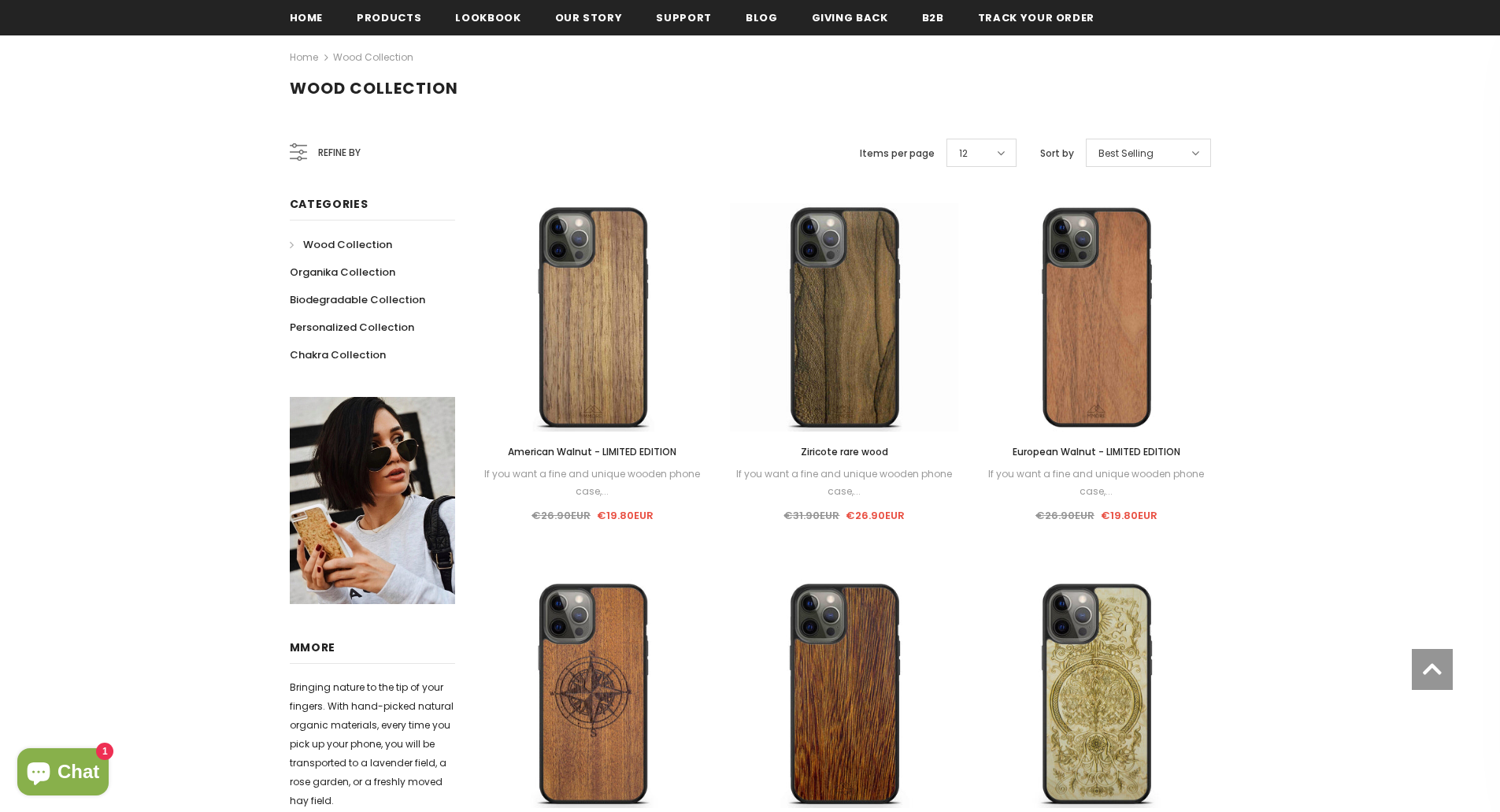
scroll to position [244, 0]
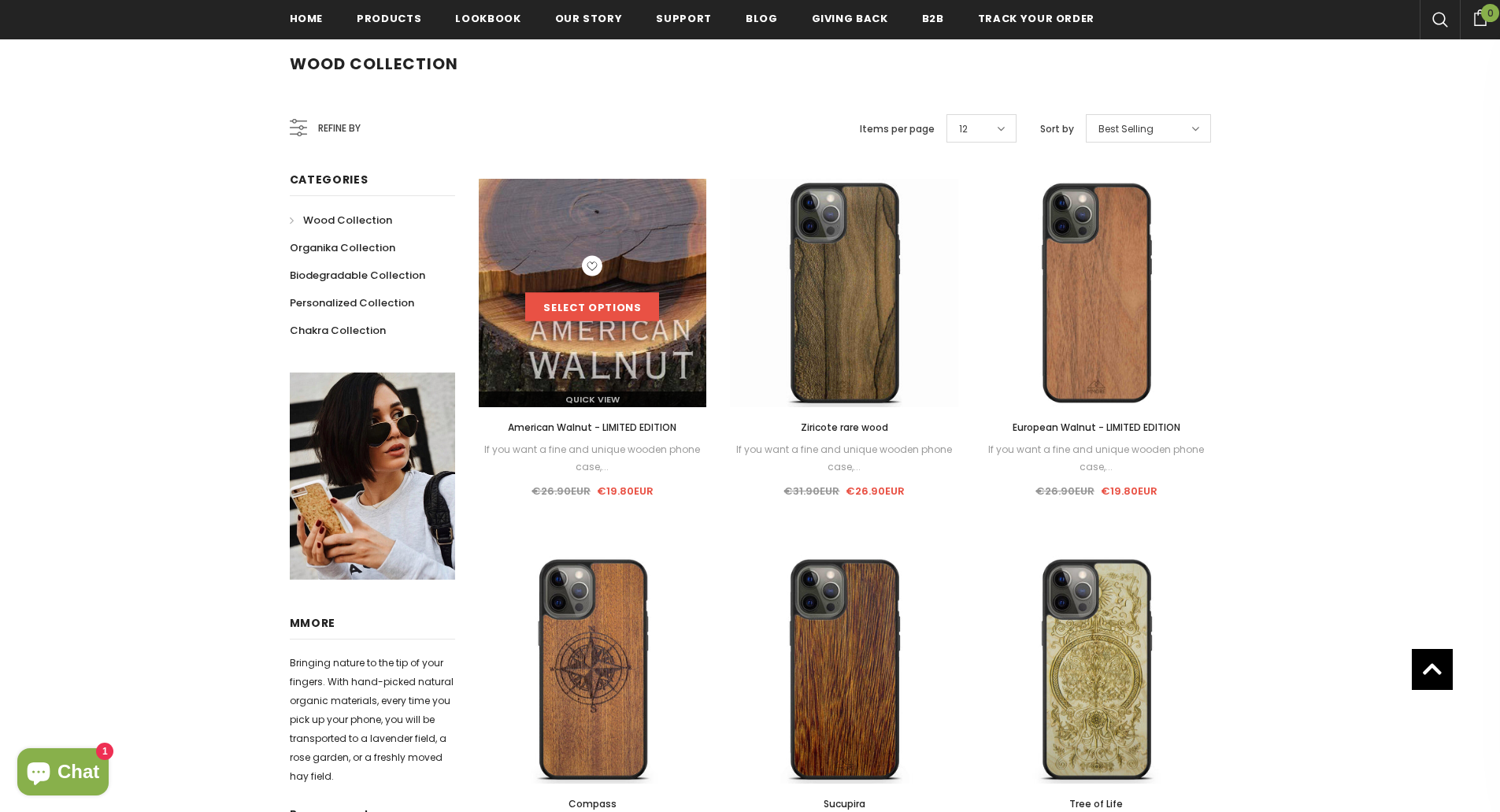
click at [574, 295] on link "Select options" at bounding box center [592, 307] width 134 height 28
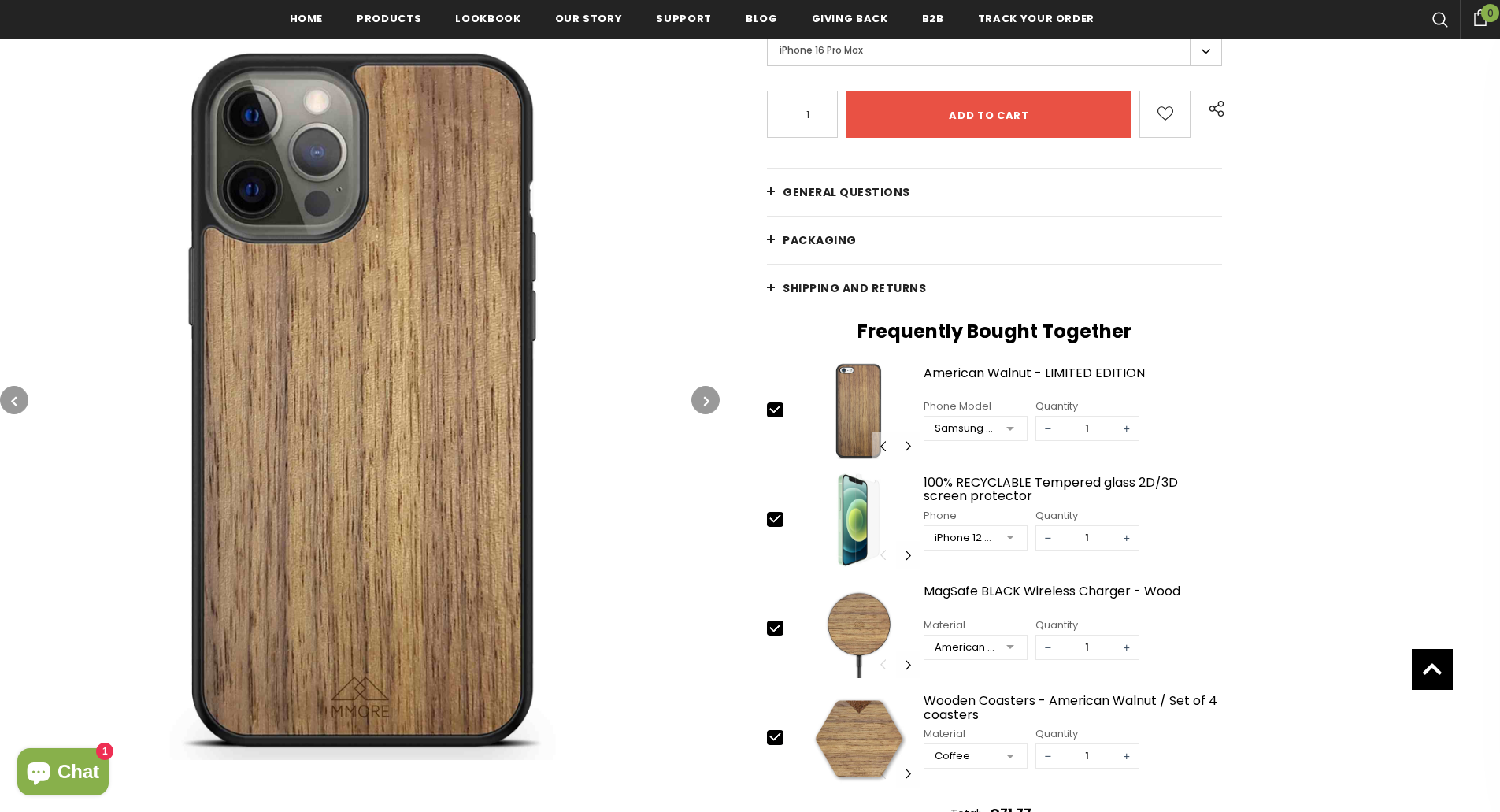
scroll to position [394, 0]
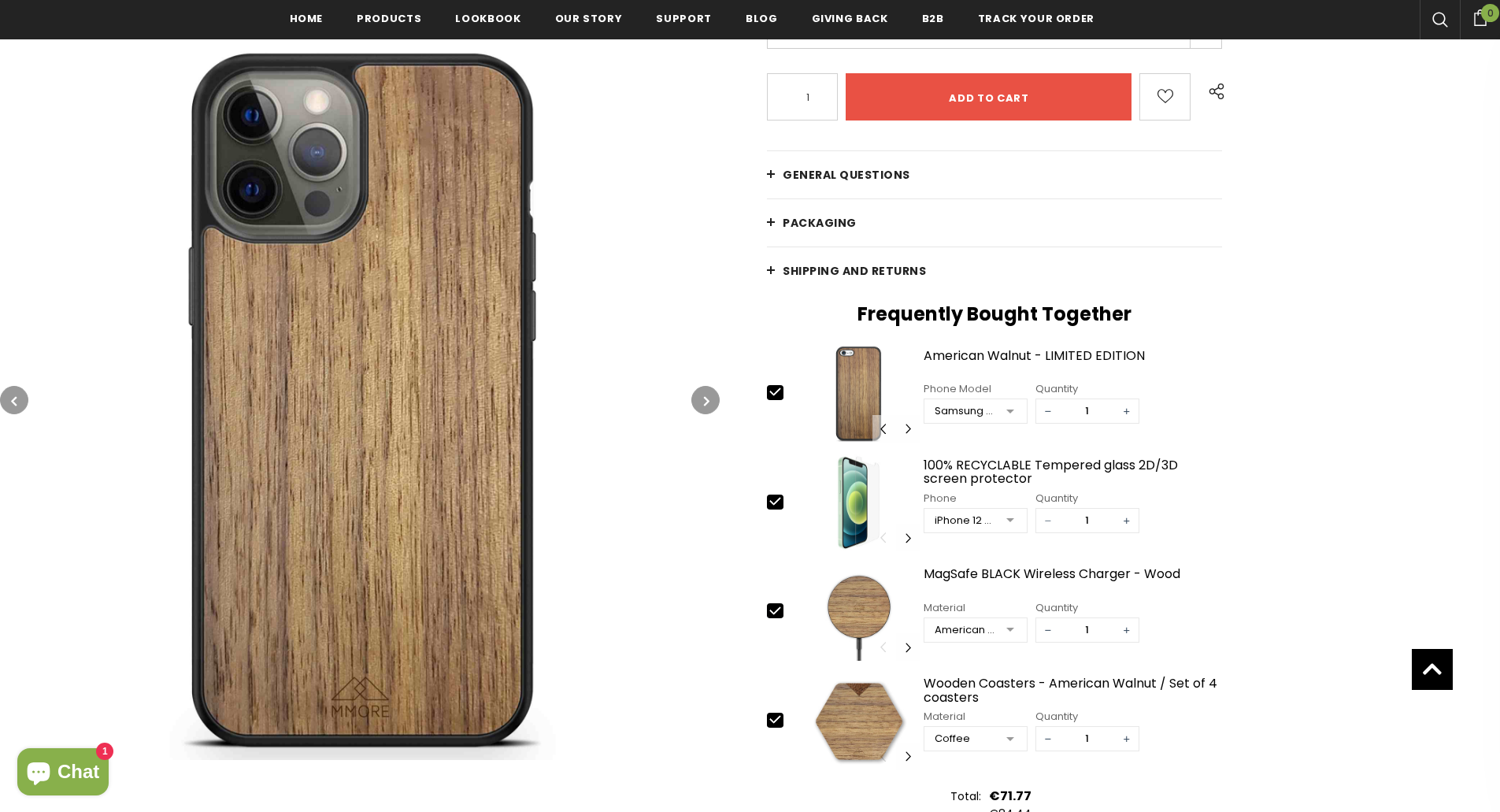
click at [1040, 517] on span "−" at bounding box center [1048, 520] width 23 height 23
type input "0"
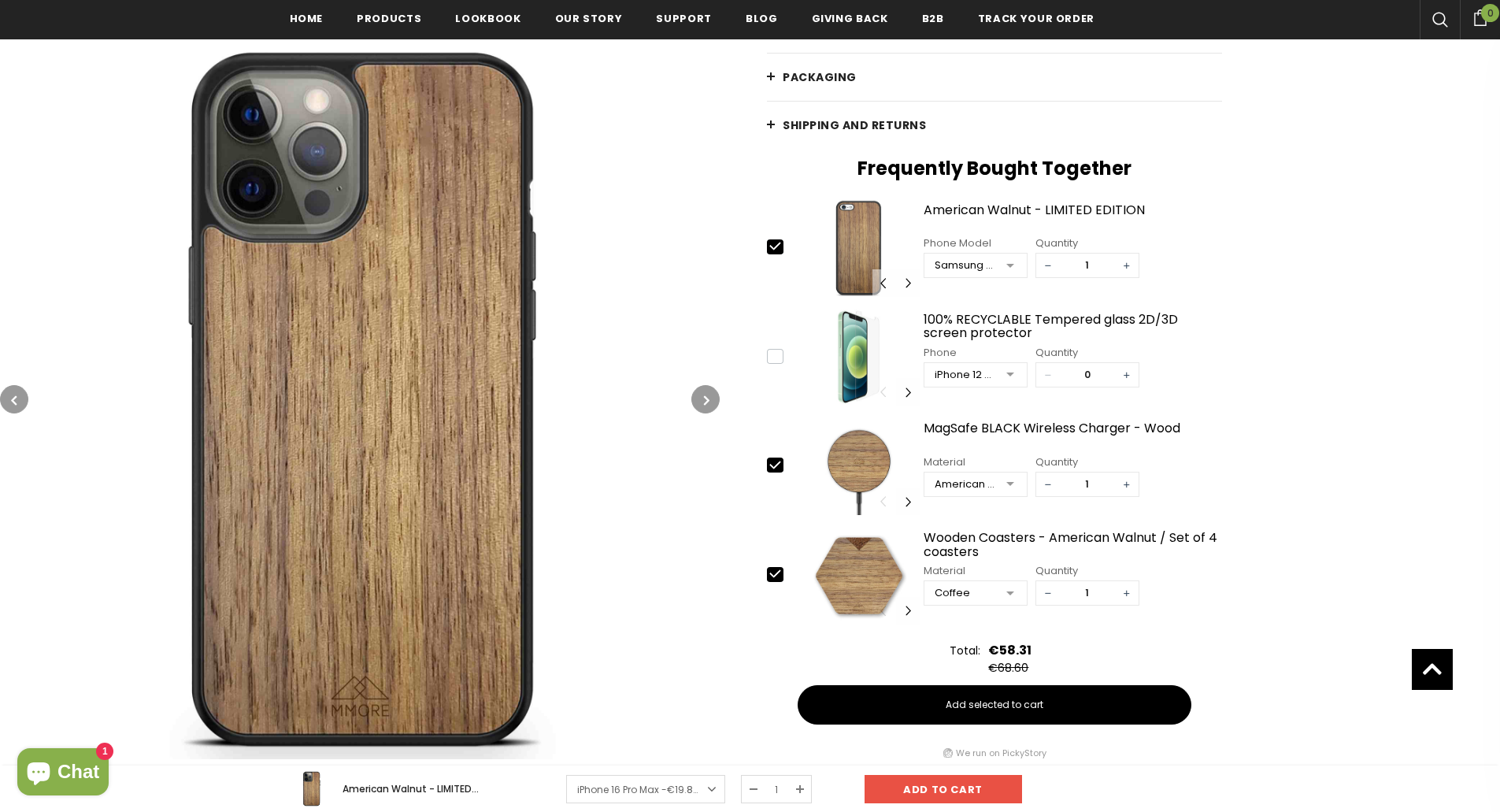
scroll to position [551, 0]
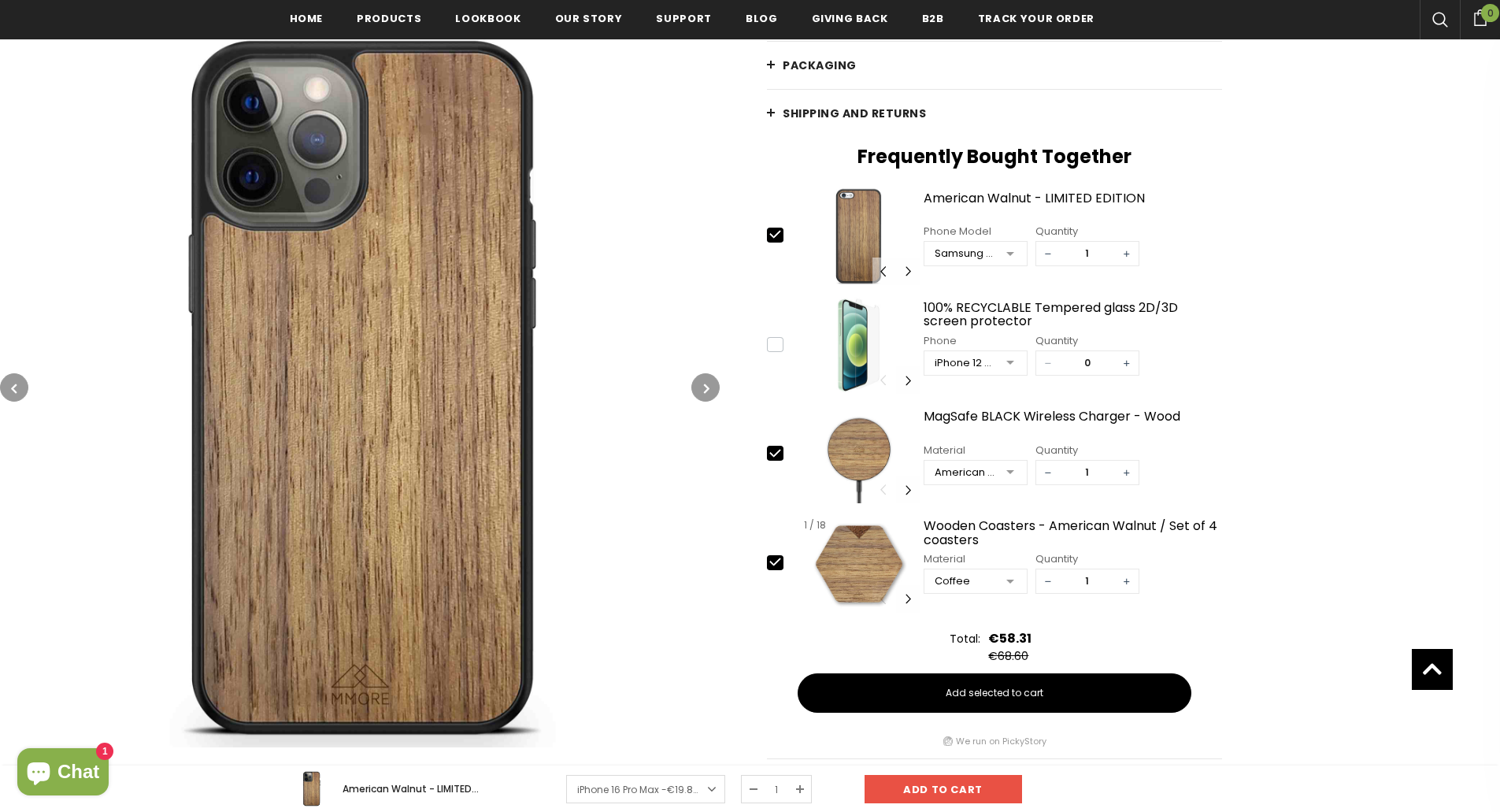
click at [858, 537] on img at bounding box center [859, 564] width 120 height 98
click at [871, 590] on img at bounding box center [859, 564] width 120 height 98
click at [999, 527] on div "Wooden Coasters - American Walnut / Set of 4 coasters" at bounding box center [1073, 533] width 300 height 27
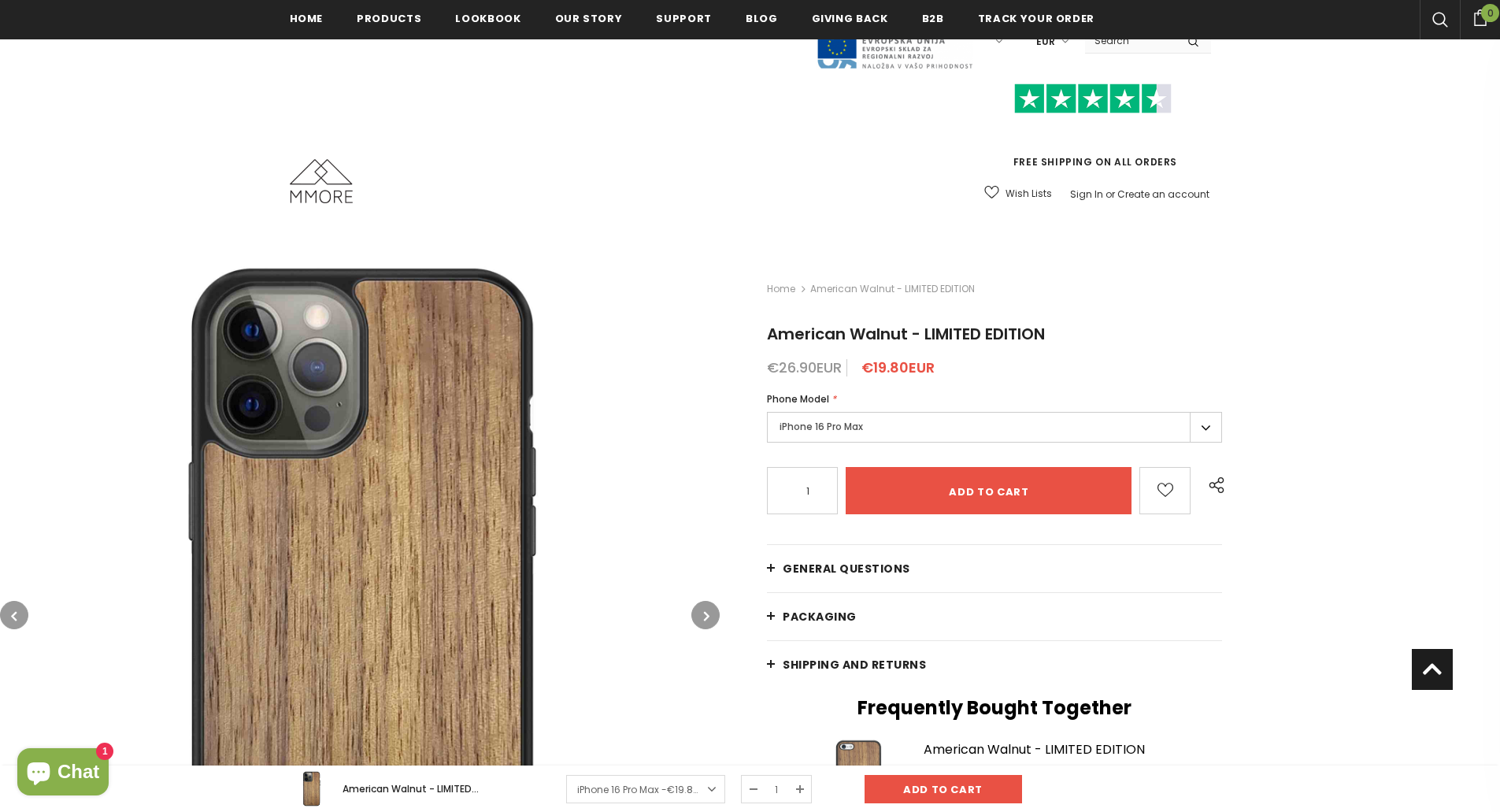
scroll to position [551, 0]
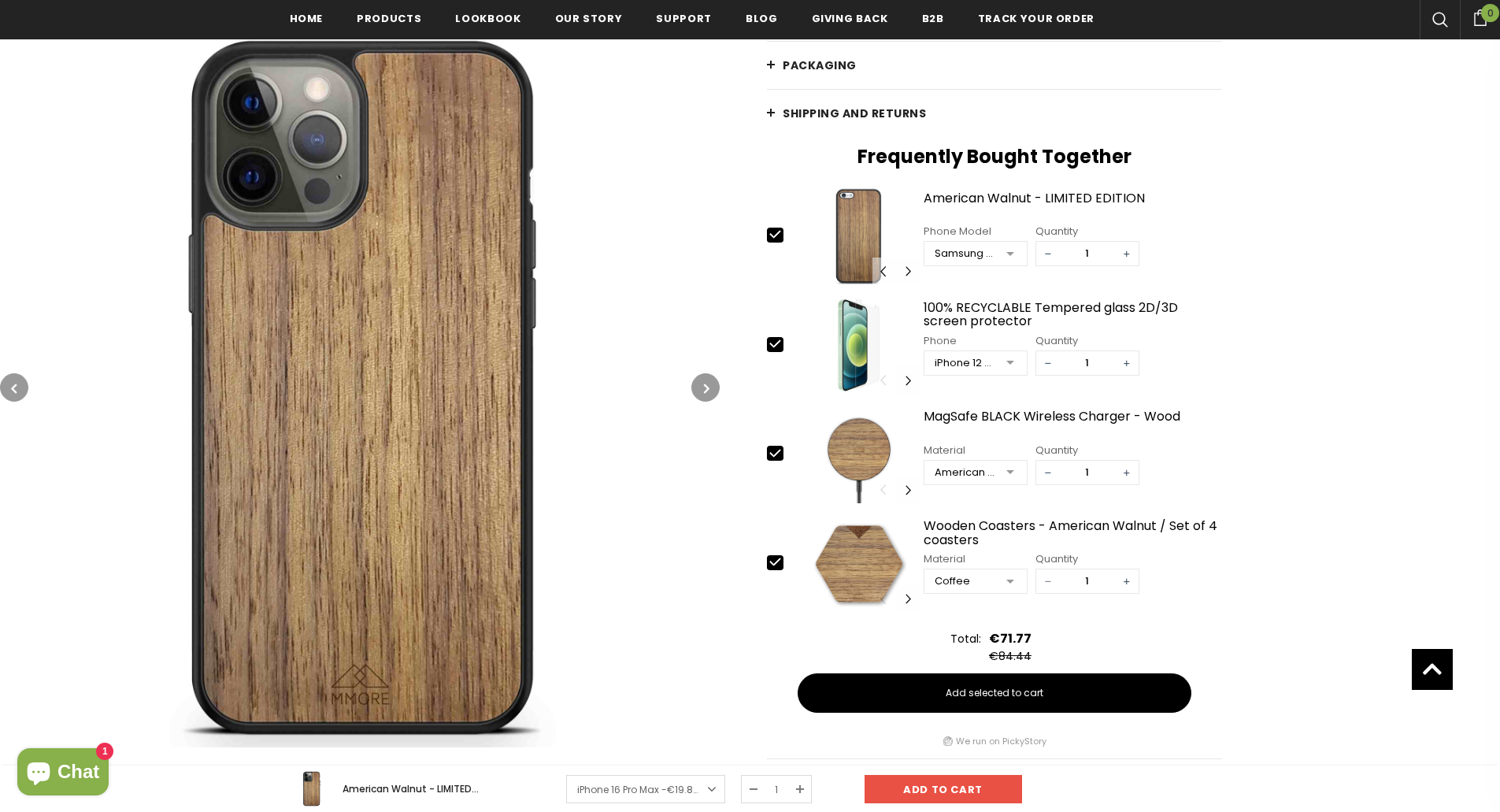
click at [1040, 585] on span "−" at bounding box center [1048, 581] width 23 height 23
type input "0"
click at [957, 414] on div "MagSafe BLACK Wireless Charger - Wood" at bounding box center [1073, 423] width 300 height 27
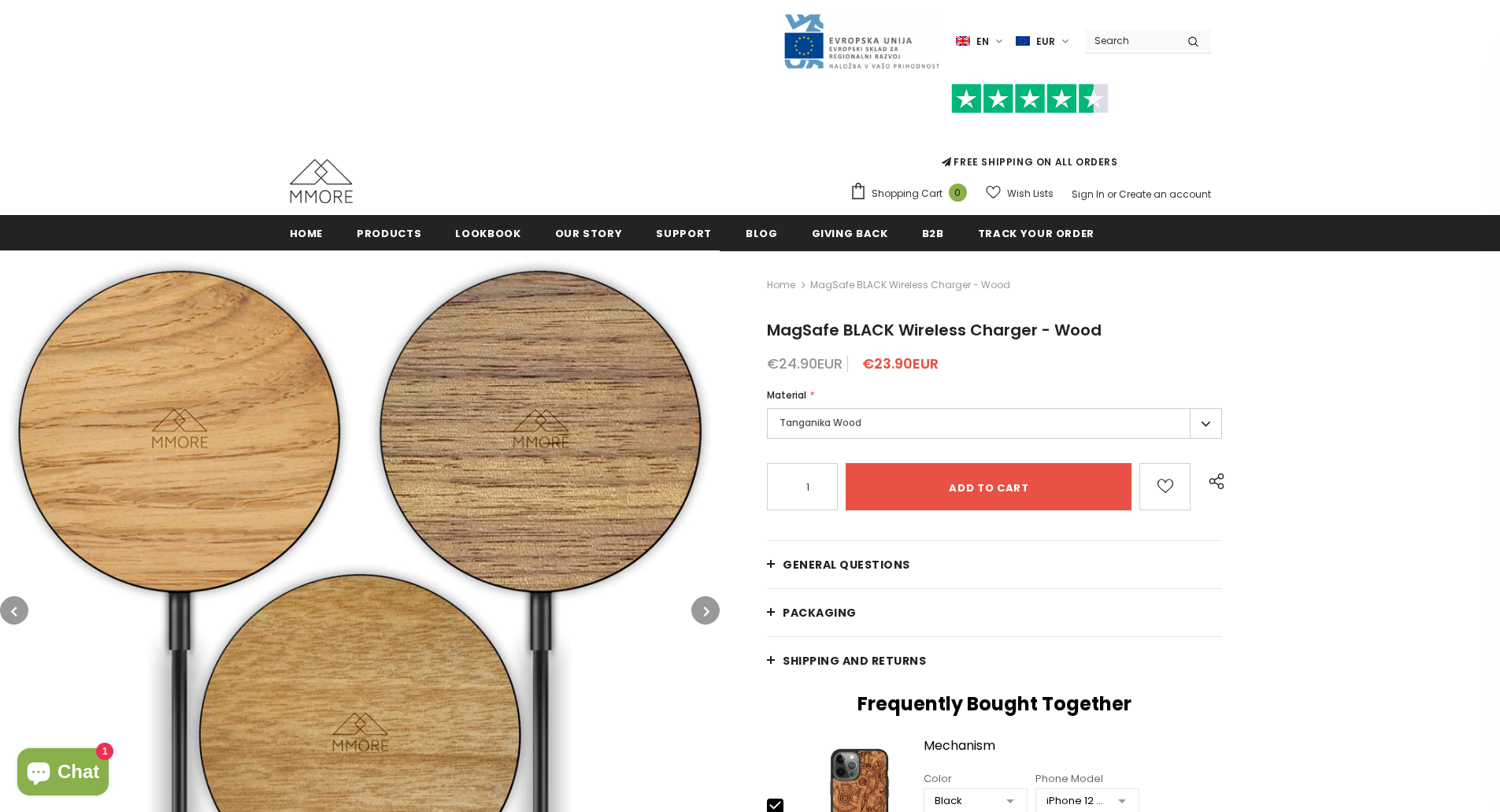
type input "0"
click at [698, 615] on button "button" at bounding box center [705, 609] width 28 height 28
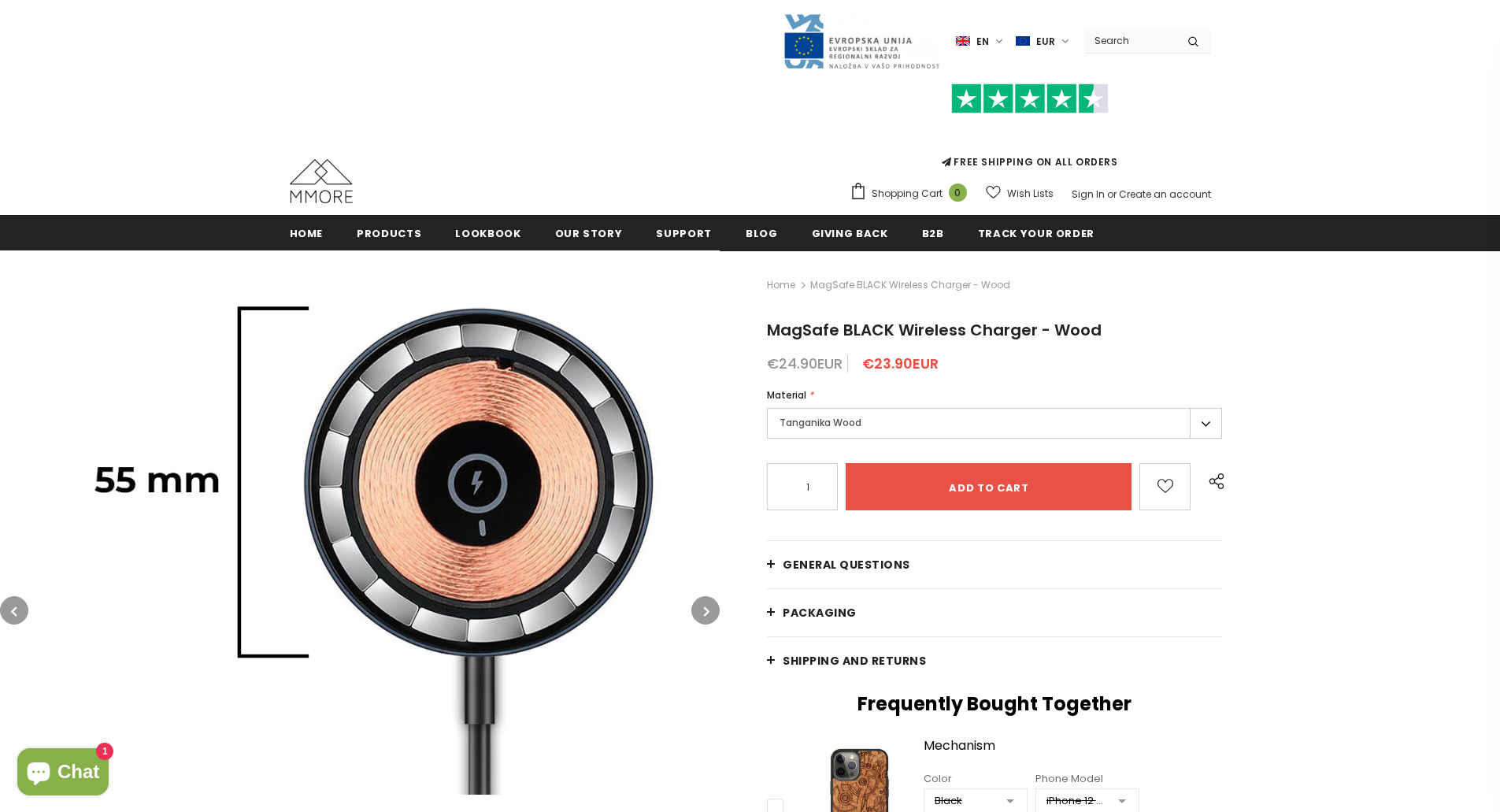
click at [698, 615] on button "button" at bounding box center [705, 609] width 28 height 28
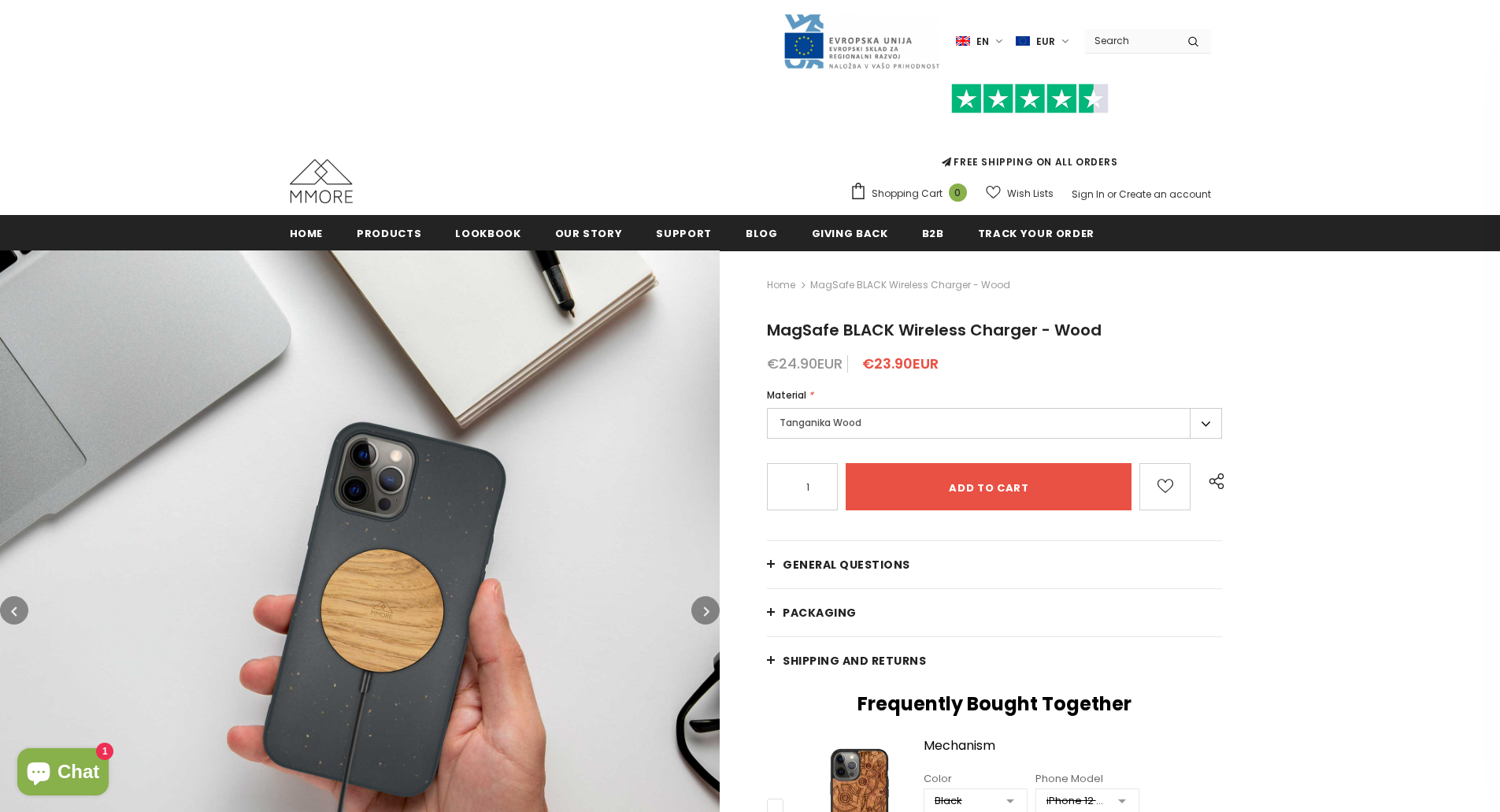
click at [698, 615] on button "button" at bounding box center [705, 609] width 28 height 28
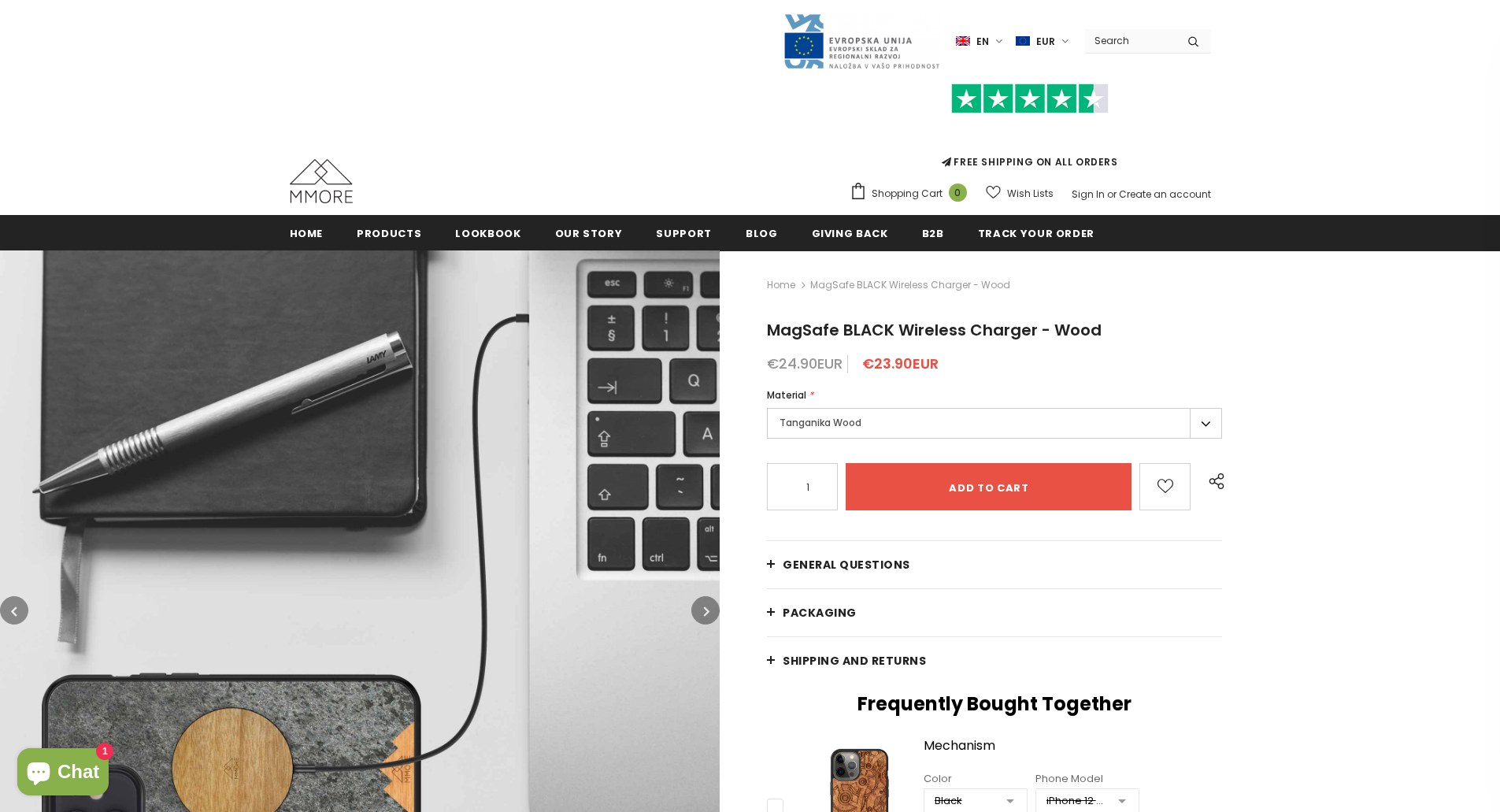
click at [698, 615] on button "button" at bounding box center [705, 609] width 28 height 28
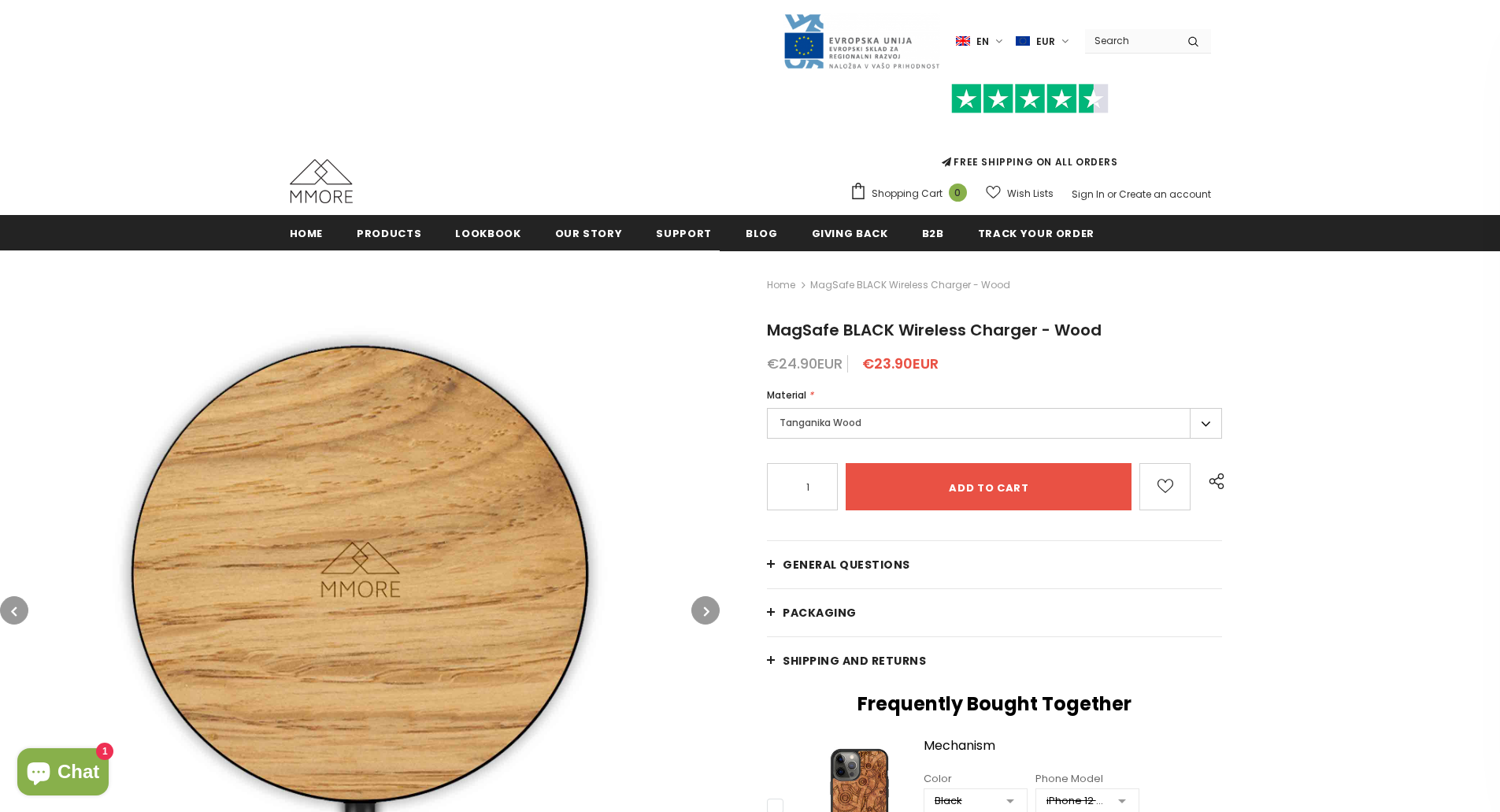
click at [698, 615] on button "button" at bounding box center [705, 609] width 28 height 28
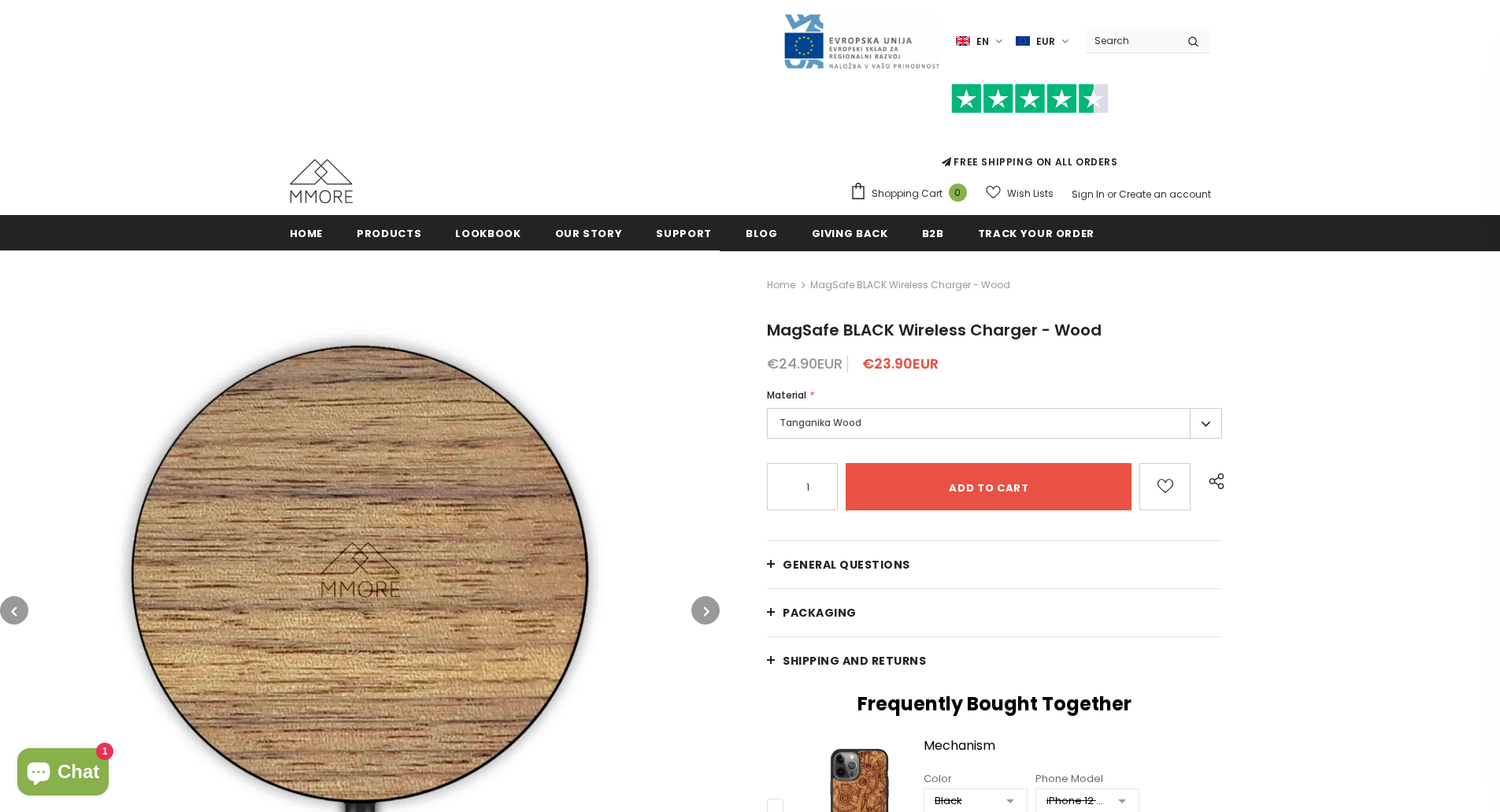
click at [698, 615] on button "button" at bounding box center [705, 609] width 28 height 28
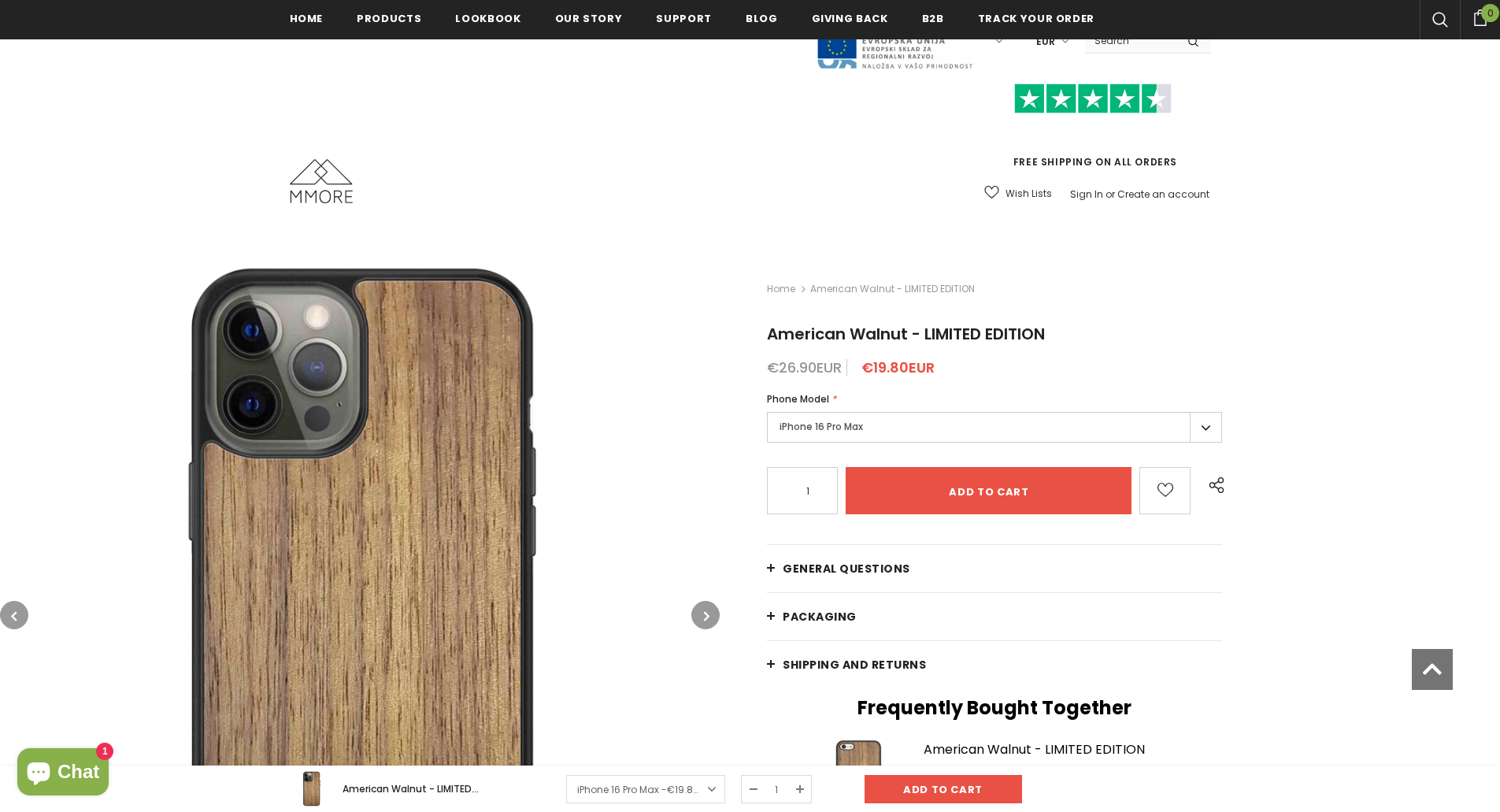
scroll to position [551, 0]
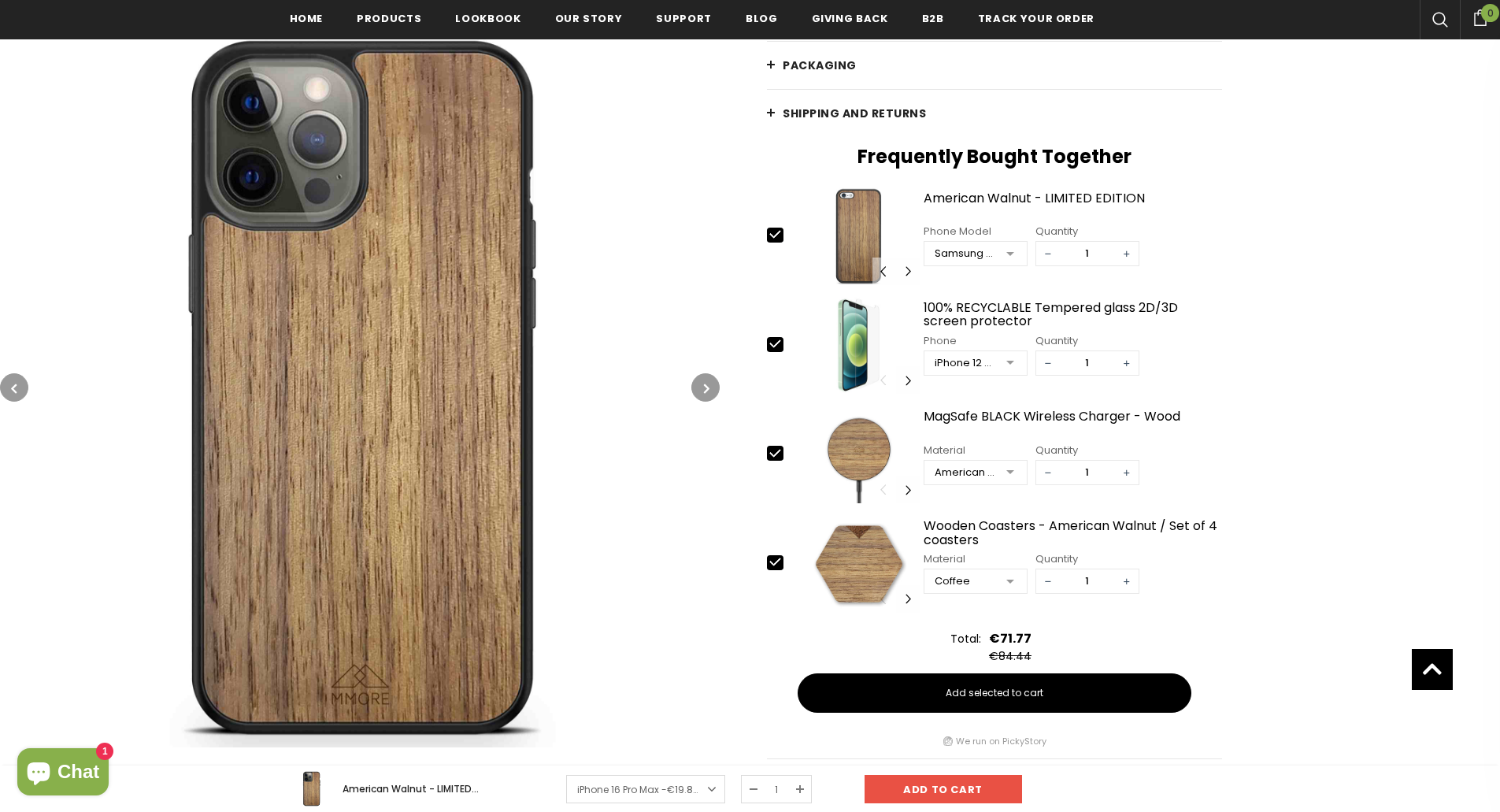
click at [773, 567] on icon at bounding box center [775, 561] width 17 height 17
type input "0"
click at [770, 456] on icon at bounding box center [775, 452] width 17 height 17
type input "0"
click at [776, 350] on icon at bounding box center [775, 344] width 17 height 17
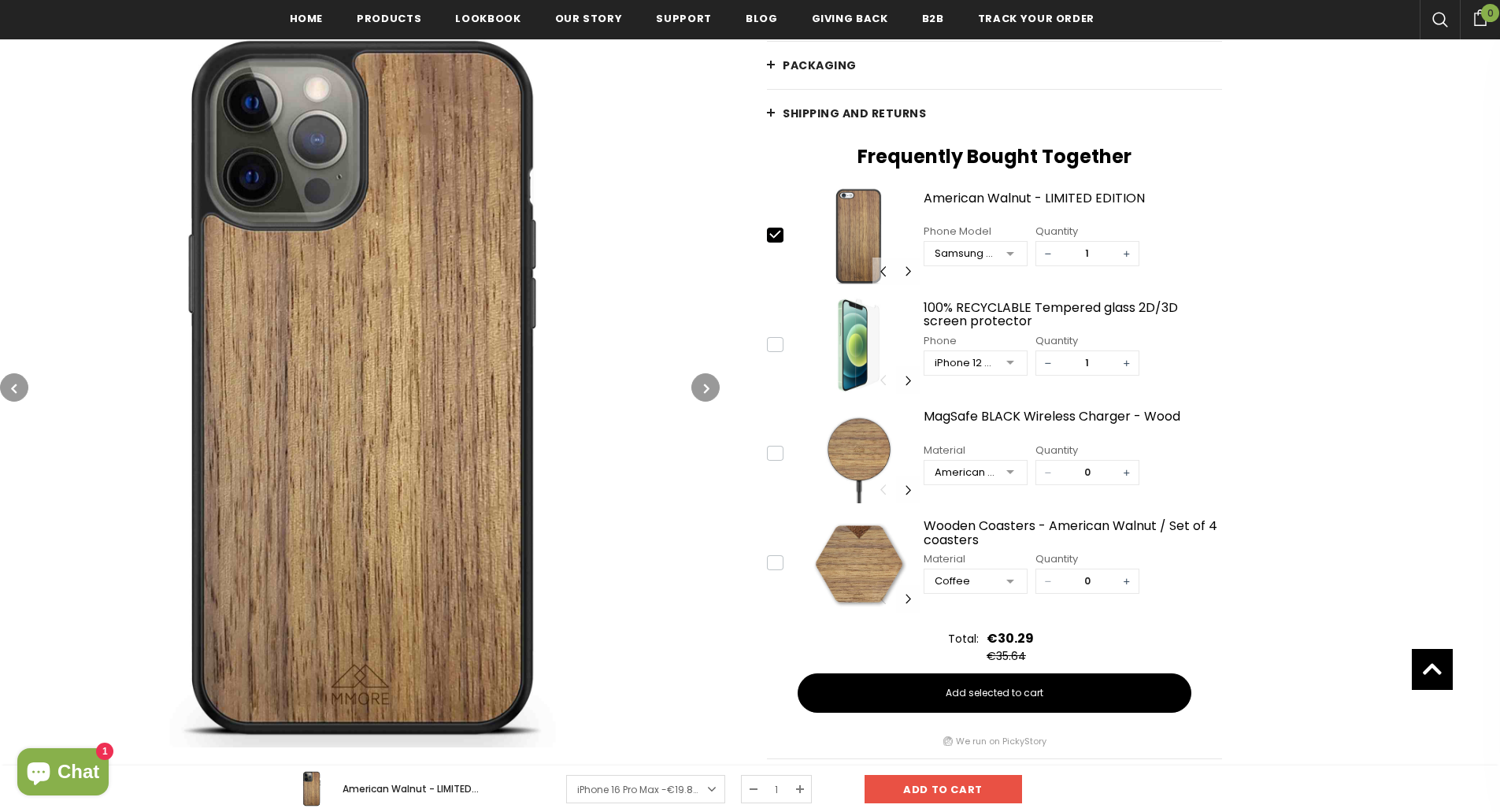
type input "0"
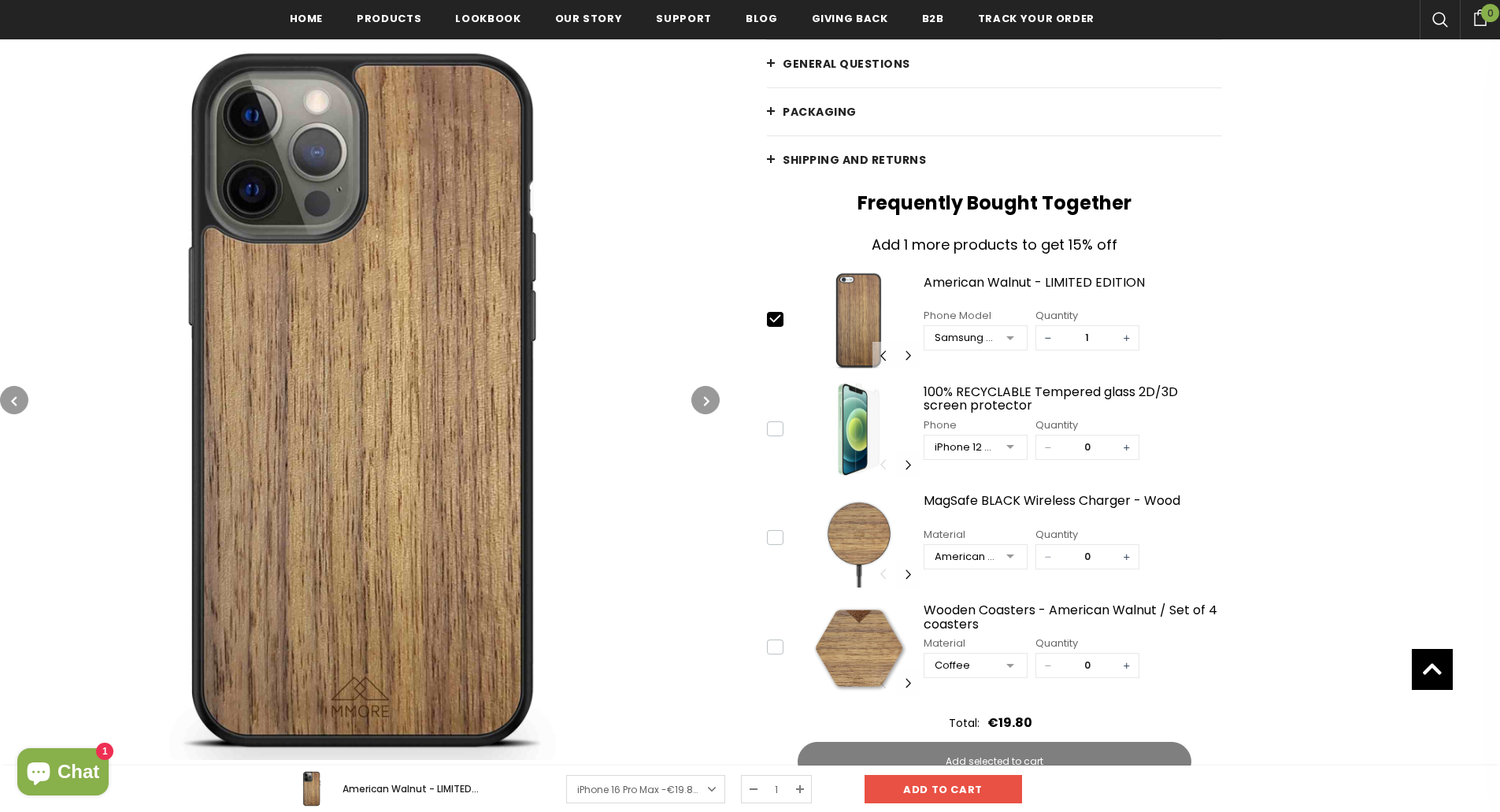
scroll to position [472, 0]
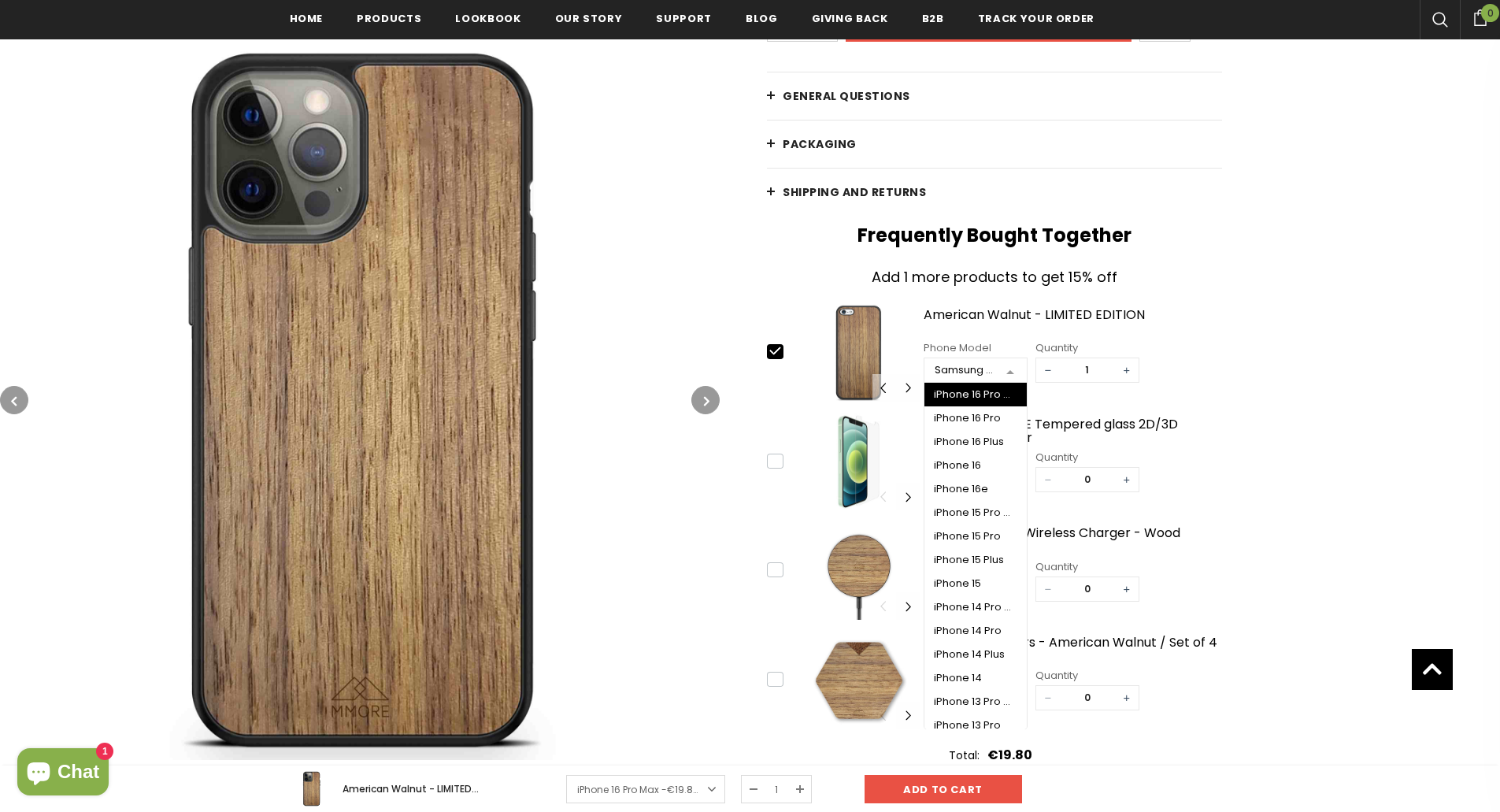
click at [1009, 367] on div at bounding box center [1010, 370] width 31 height 23
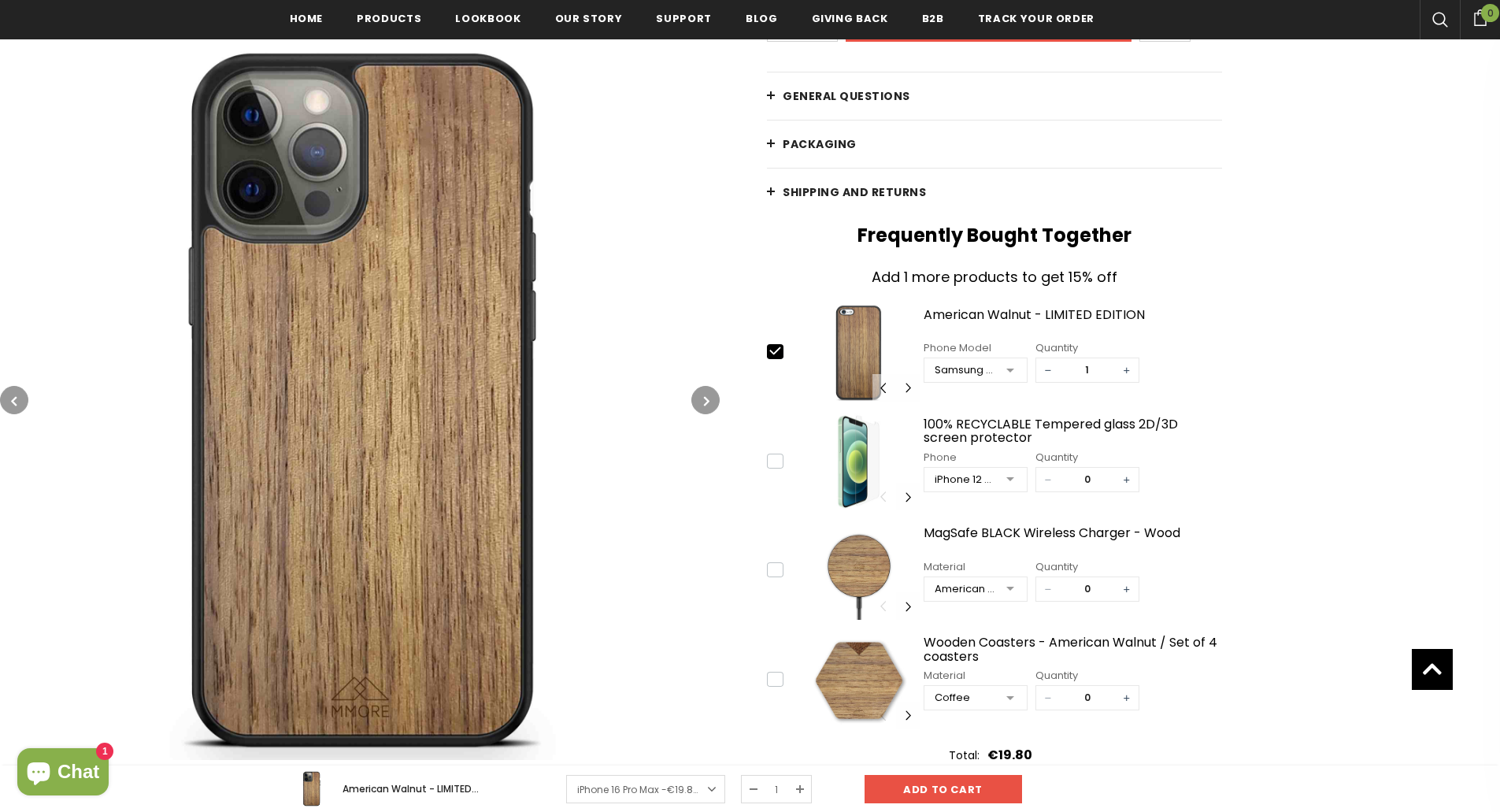
click at [1417, 245] on div "Home American Walnut - LIMITED EDITION American Walnut - LIMITED EDITION €26.90…" at bounding box center [1110, 325] width 780 height 1086
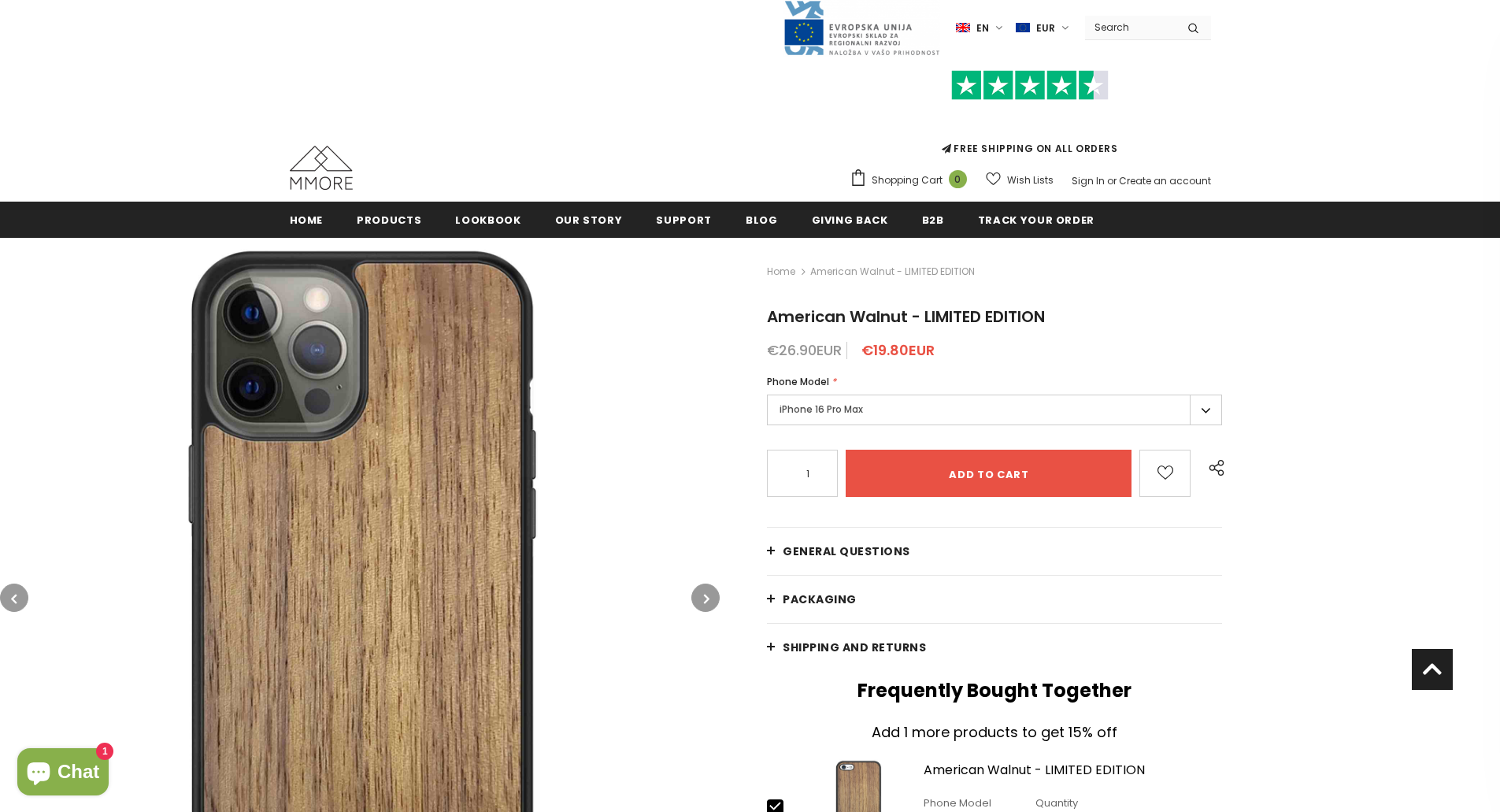
scroll to position [0, 0]
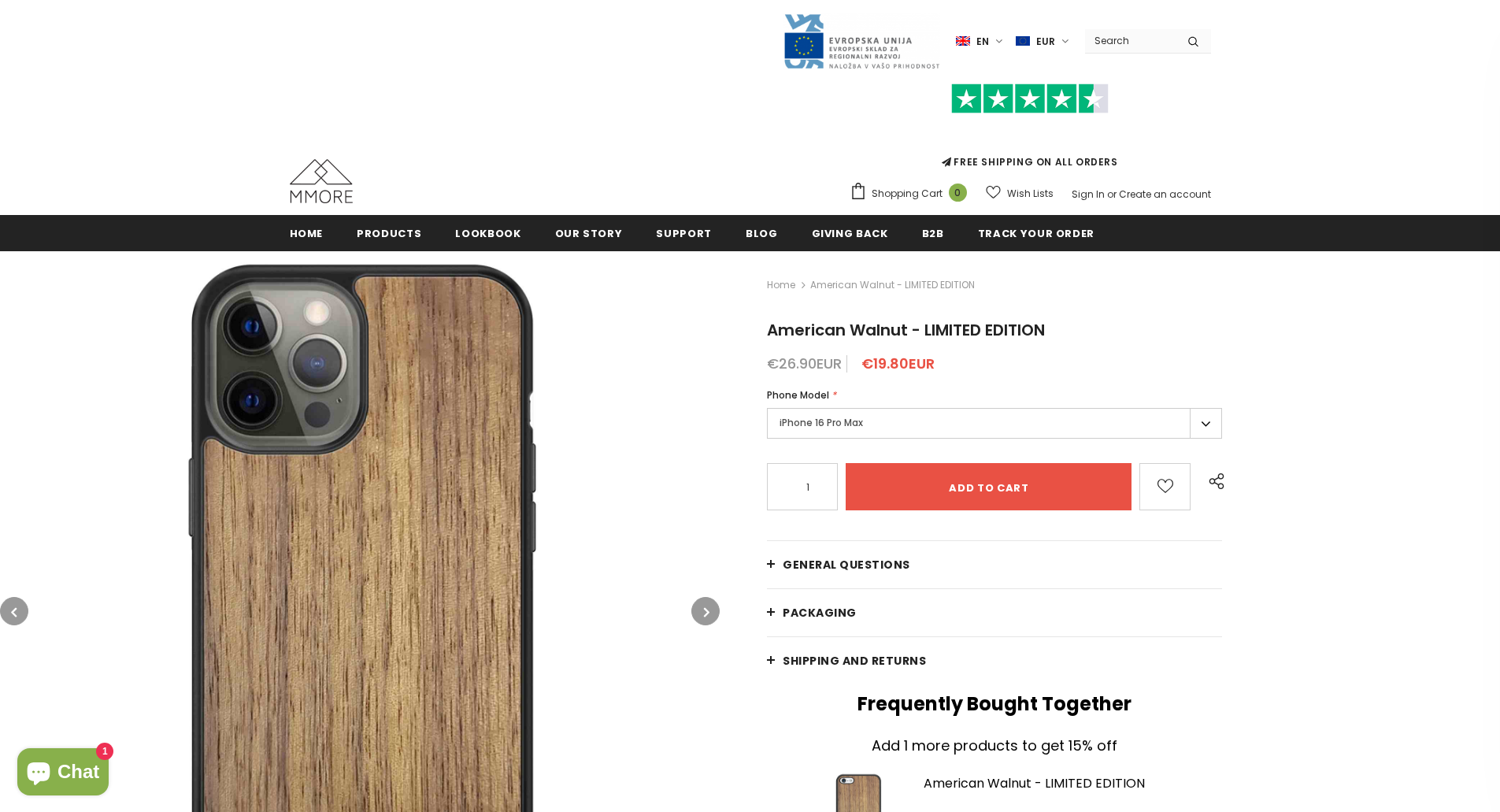
click at [912, 428] on label "iPhone 16 Pro Max" at bounding box center [995, 423] width 455 height 30
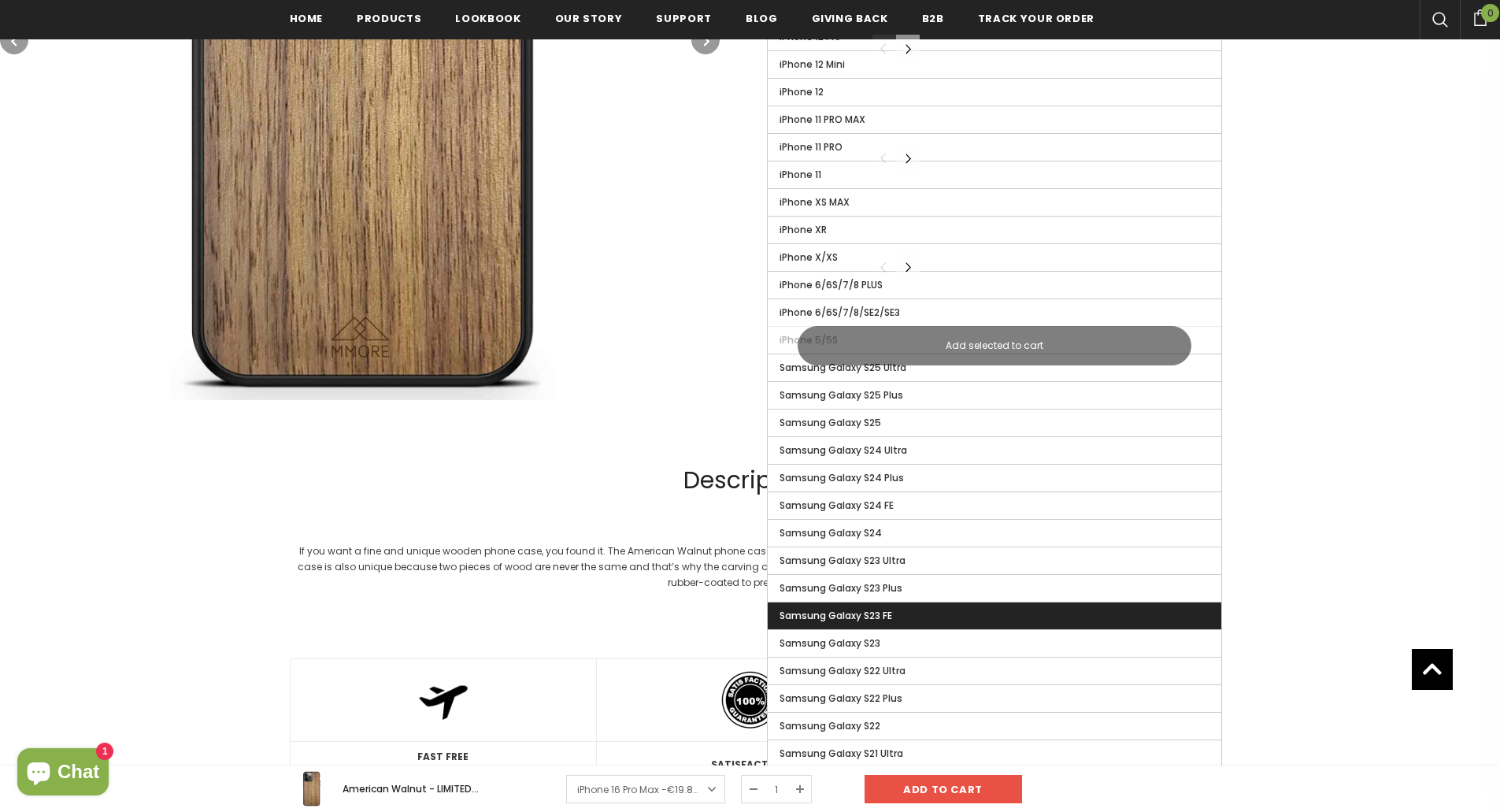
scroll to position [949, 0]
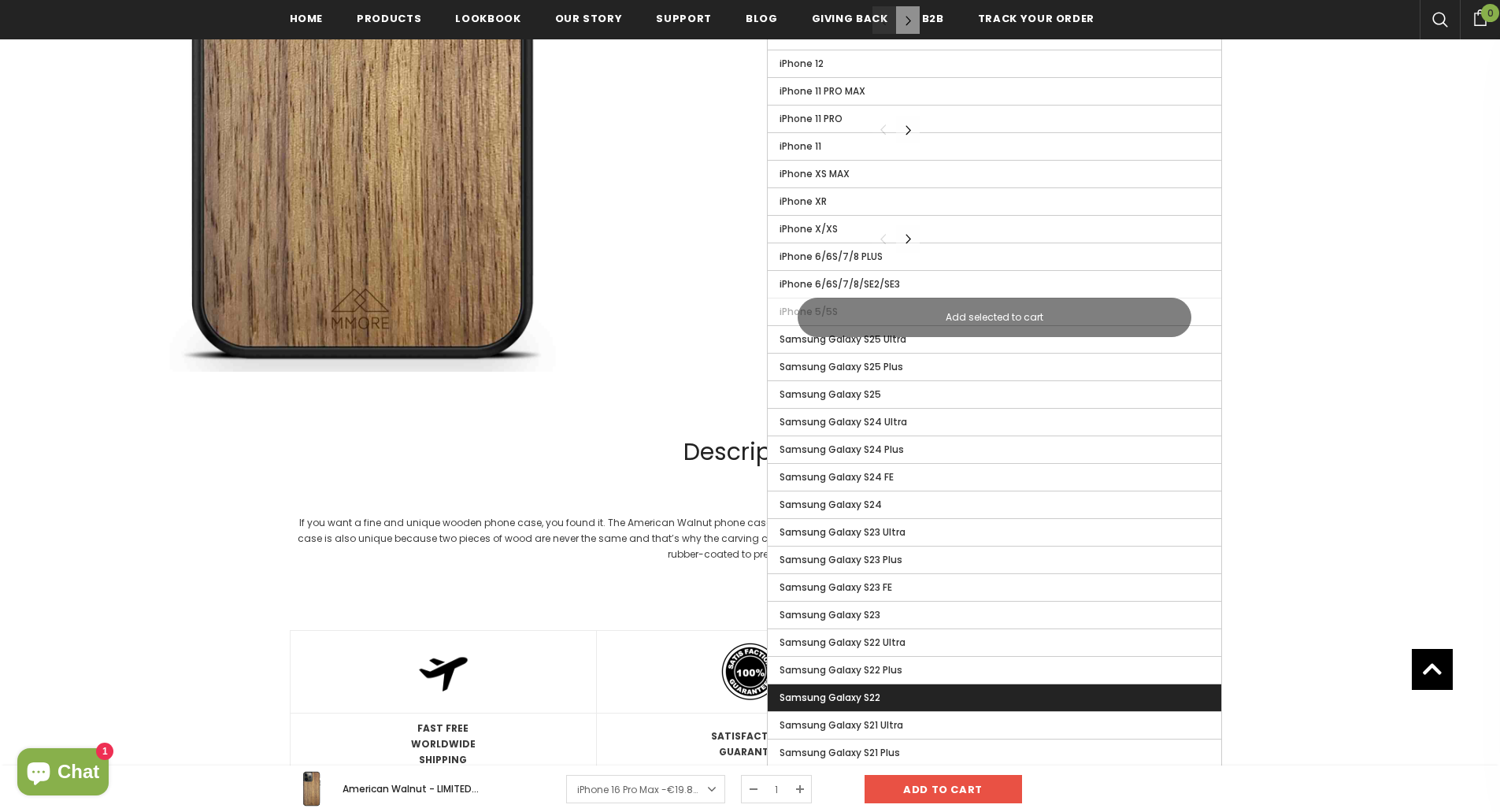
click at [864, 697] on span "Samsung Galaxy S22" at bounding box center [830, 697] width 101 height 14
click at [0, 0] on input "Samsung Galaxy S22" at bounding box center [0, 0] width 0 height 0
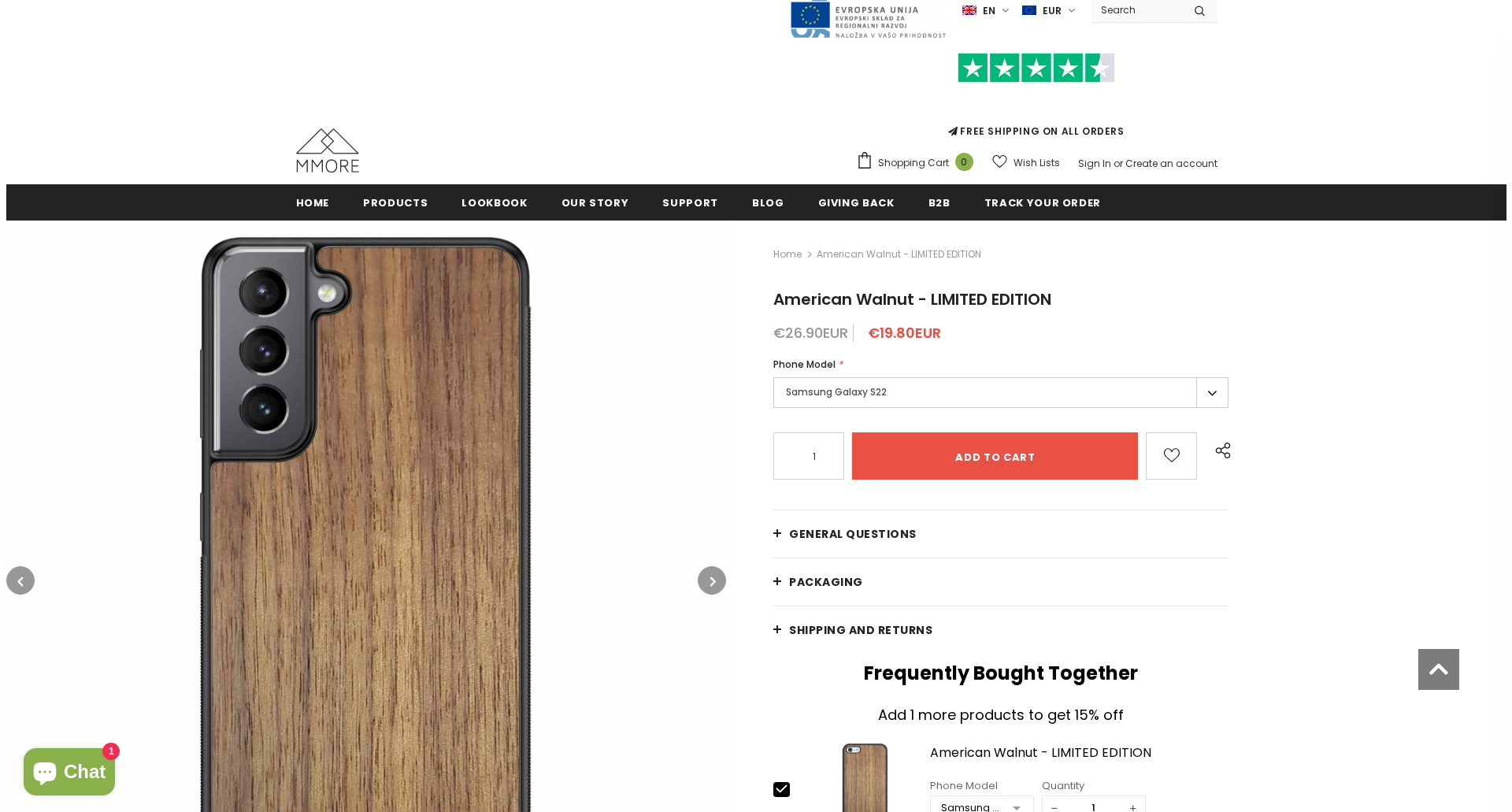
scroll to position [4, 0]
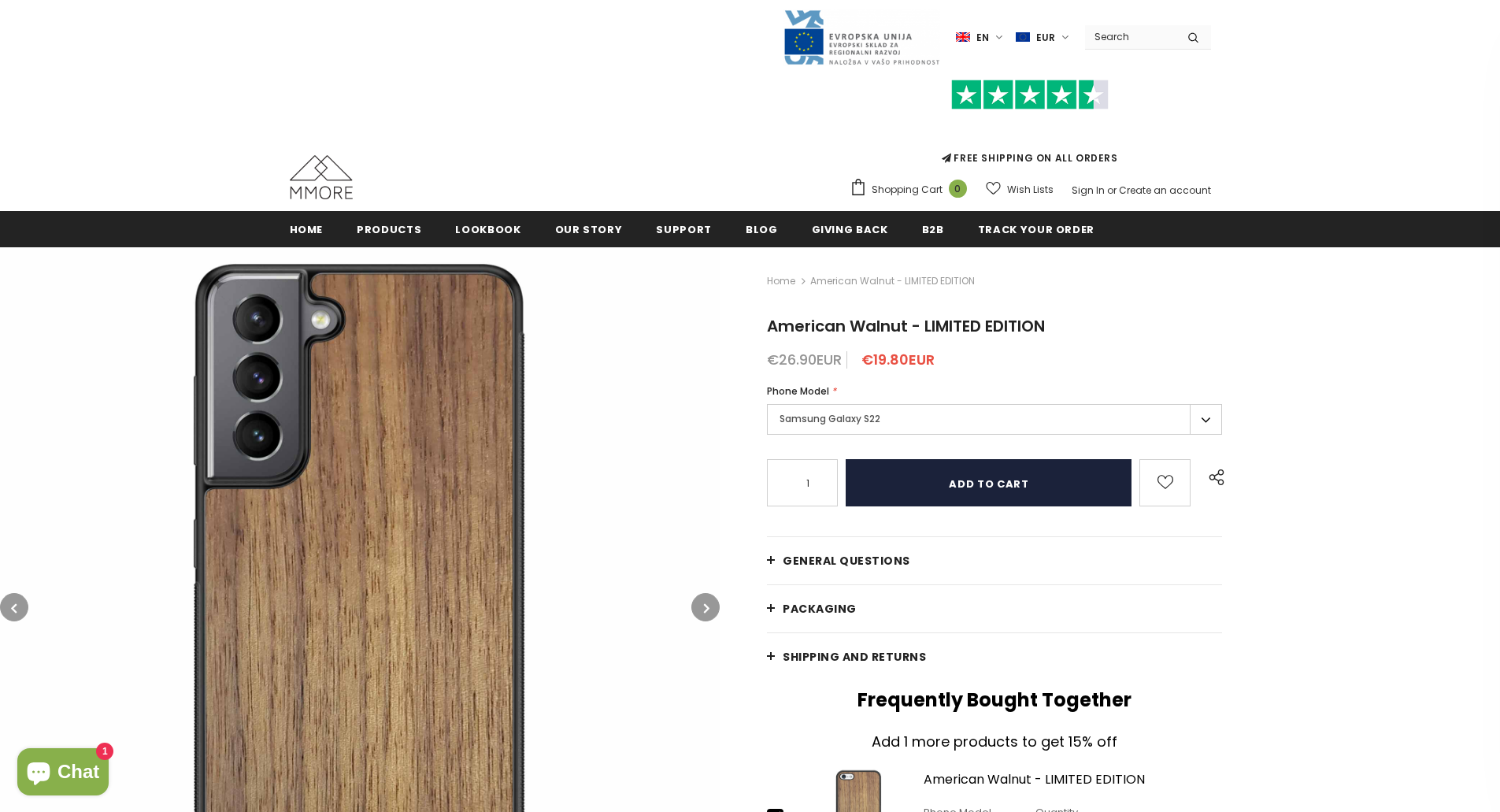
click at [983, 476] on input "Add to cart" at bounding box center [988, 482] width 286 height 47
